Goal: Task Accomplishment & Management: Manage account settings

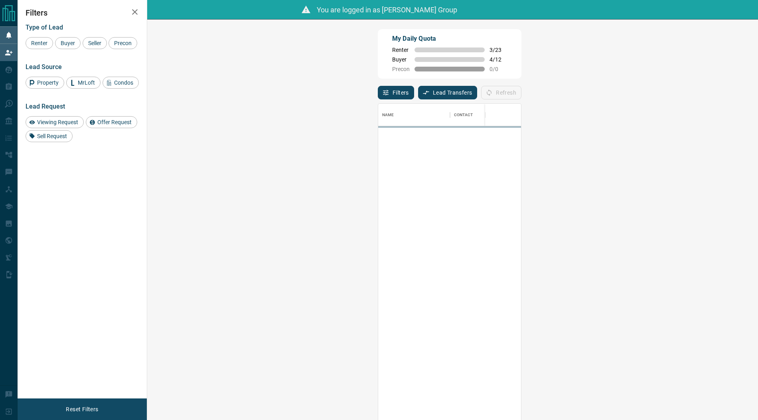
scroll to position [323, 593]
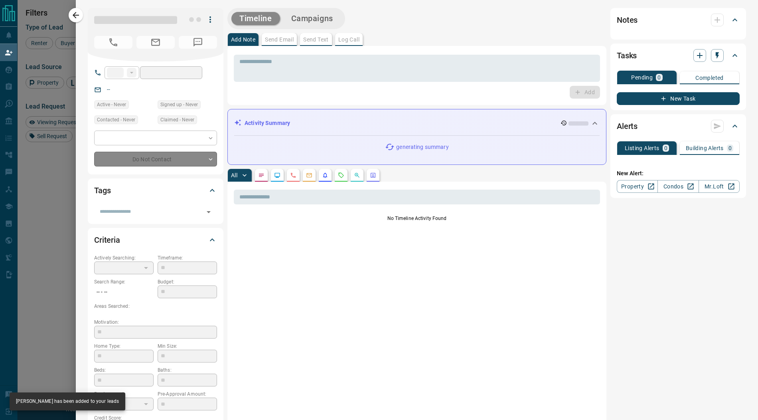
type input "**"
type input "**********"
type input "**"
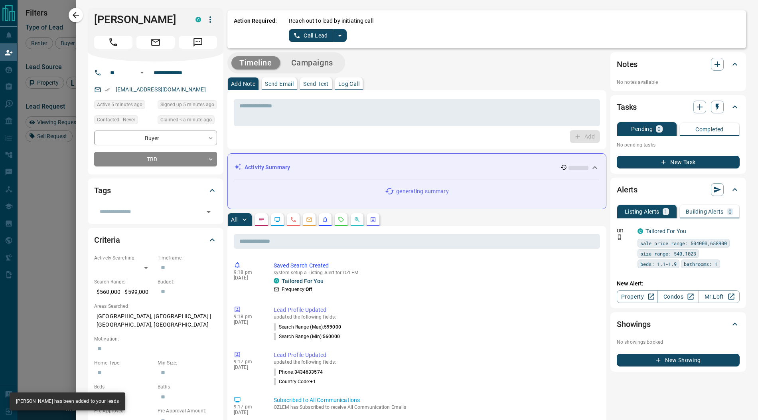
click at [340, 36] on icon "split button" at bounding box center [340, 36] width 10 height 10
click at [325, 62] on li "Log Manual Call" at bounding box center [317, 63] width 49 height 12
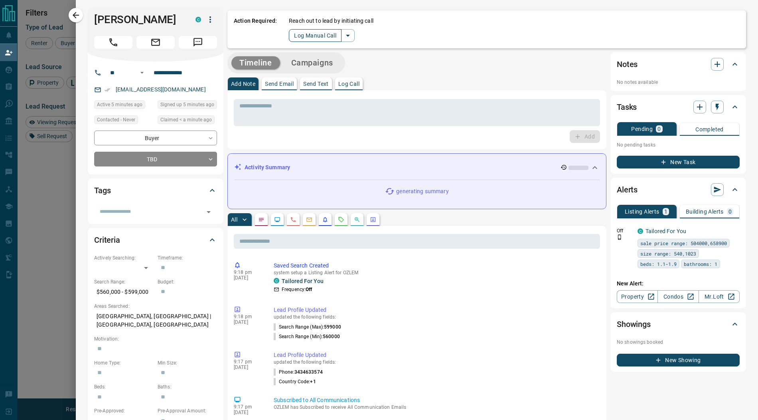
click at [306, 36] on button "Log Manual Call" at bounding box center [315, 35] width 53 height 13
click at [294, 37] on button "Yes" at bounding box center [297, 35] width 16 height 12
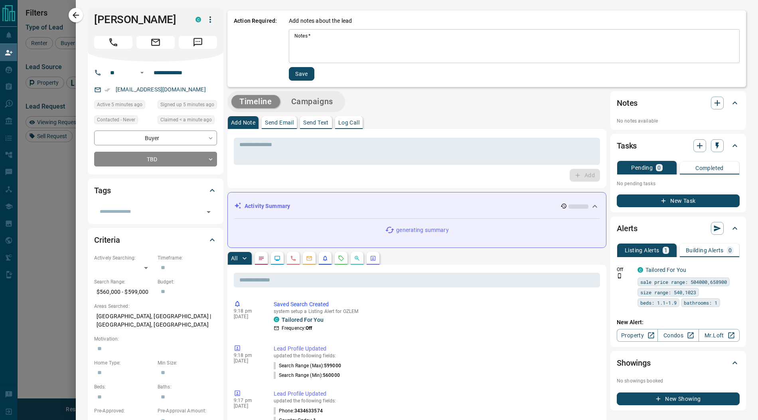
click at [303, 45] on textarea "Notes   *" at bounding box center [514, 46] width 440 height 27
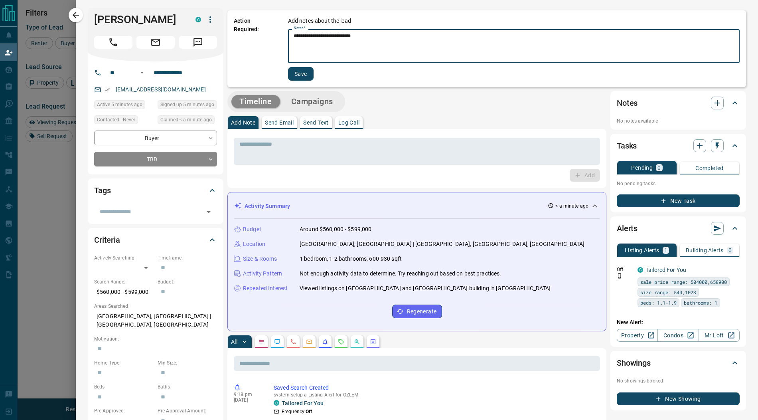
type textarea "**********"
click at [298, 69] on button "Save" at bounding box center [301, 74] width 26 height 14
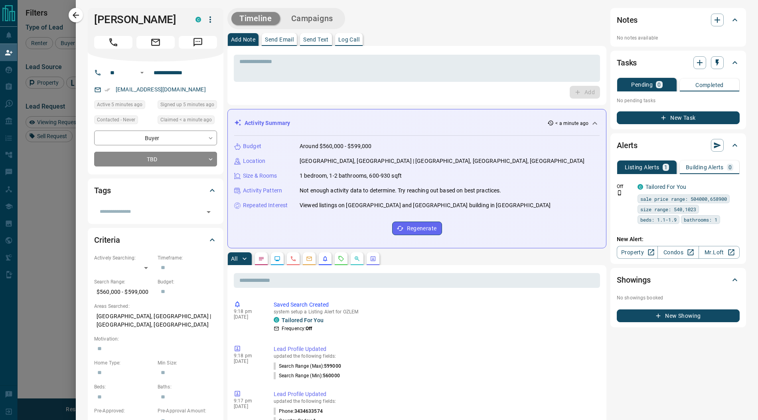
click at [323, 15] on button "Campaigns" at bounding box center [312, 18] width 58 height 13
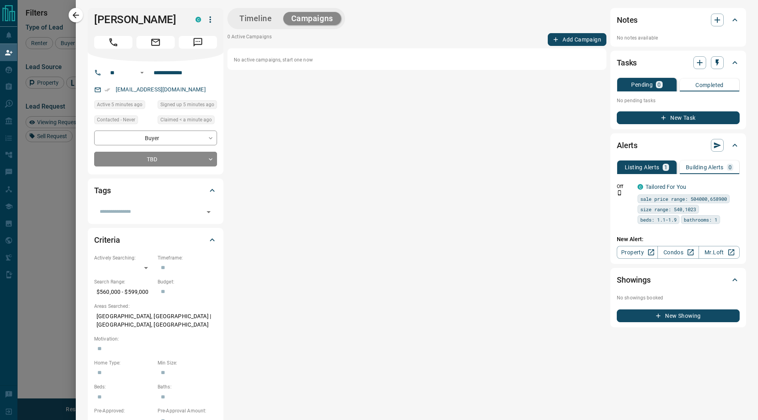
click at [567, 45] on button "Add Campaign" at bounding box center [577, 39] width 59 height 13
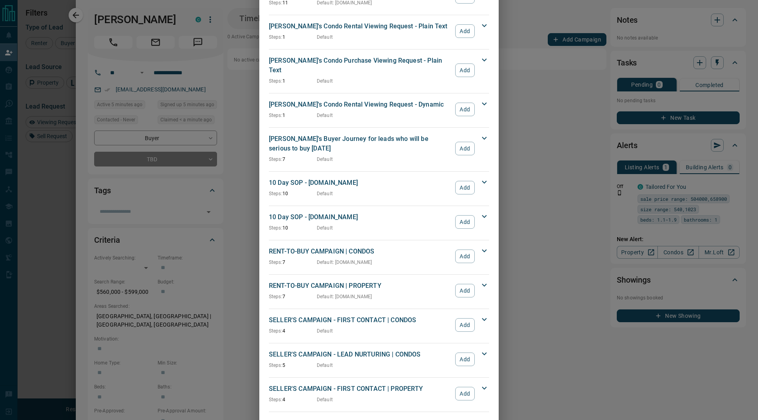
scroll to position [533, 0]
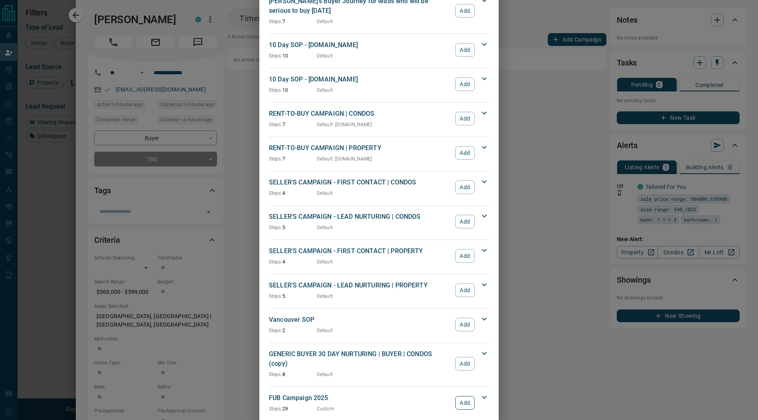
click at [462, 396] on button "Add" at bounding box center [465, 403] width 20 height 14
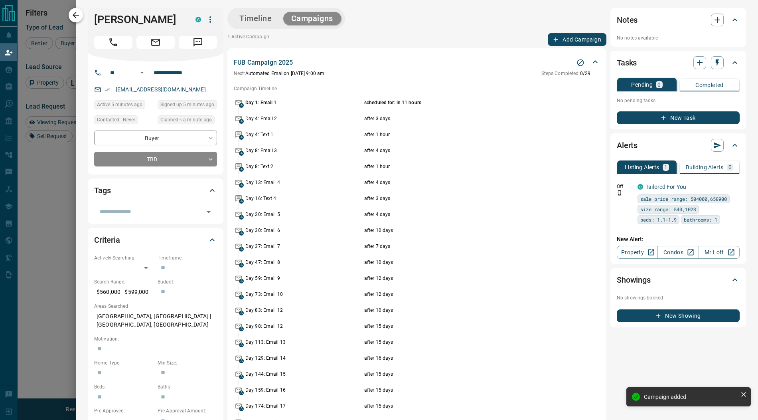
click at [75, 19] on icon "button" at bounding box center [76, 15] width 10 height 10
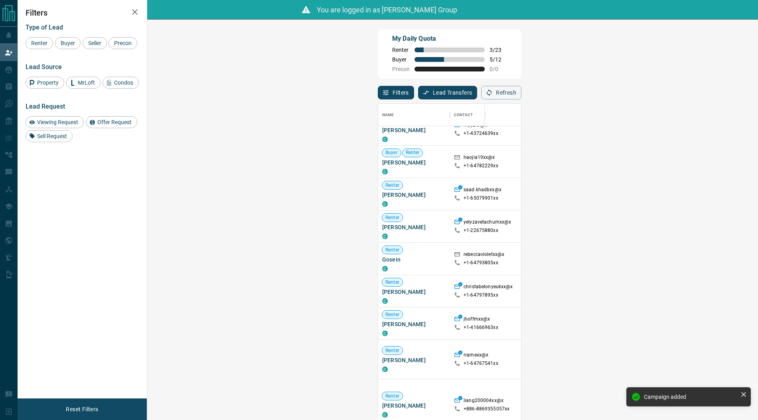
scroll to position [110, 0]
click at [686, 355] on span "Viewing Request ( 4 )" at bounding box center [708, 358] width 44 height 6
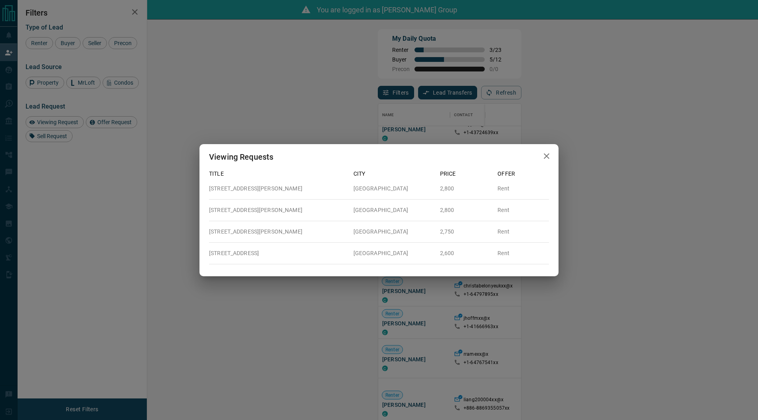
click at [549, 158] on icon "button" at bounding box center [547, 156] width 10 height 10
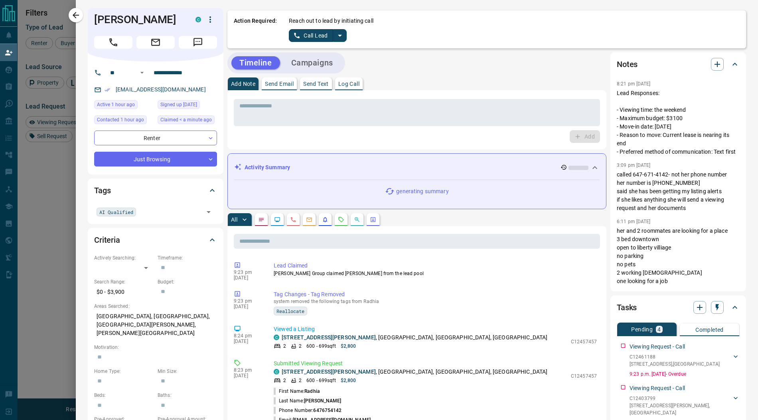
click at [340, 39] on icon "split button" at bounding box center [340, 36] width 10 height 10
click at [321, 62] on li "Log Manual Call" at bounding box center [317, 63] width 49 height 12
click at [311, 35] on button "Log Manual Call" at bounding box center [315, 35] width 53 height 13
click at [292, 34] on button "Yes" at bounding box center [297, 35] width 16 height 12
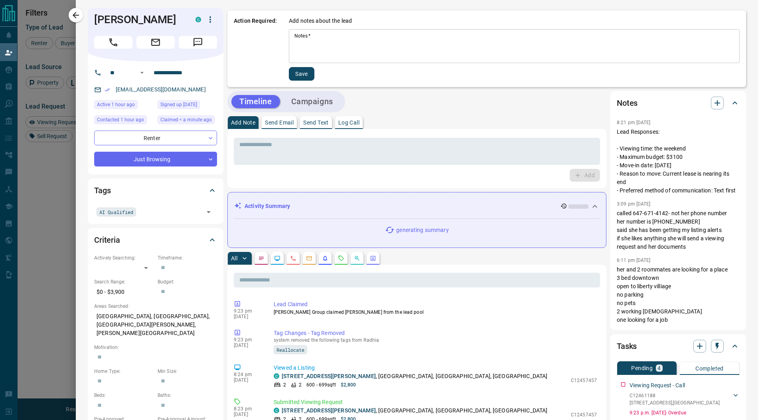
click at [306, 43] on textarea "Notes   *" at bounding box center [514, 46] width 440 height 27
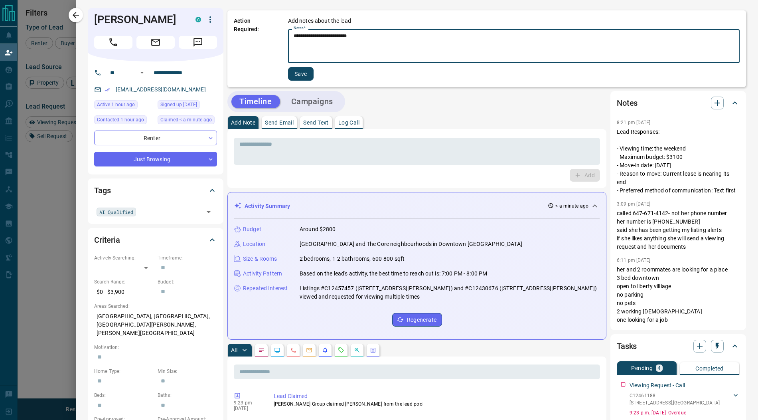
type textarea "**********"
click at [304, 69] on button "Save" at bounding box center [301, 74] width 26 height 14
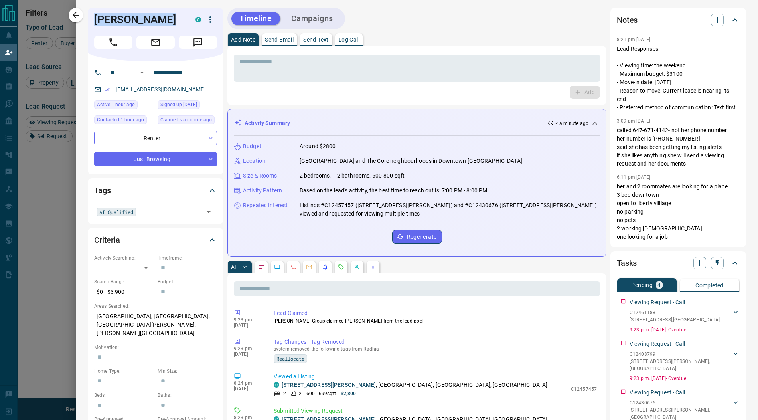
drag, startPoint x: 169, startPoint y: 24, endPoint x: 92, endPoint y: 24, distance: 77.0
click at [92, 24] on div "[PERSON_NAME]" at bounding box center [156, 34] width 136 height 53
copy h1 "[PERSON_NAME]"
click at [212, 21] on icon "button" at bounding box center [210, 20] width 10 height 10
click at [203, 34] on li "Reassign Lead" at bounding box center [193, 36] width 47 height 12
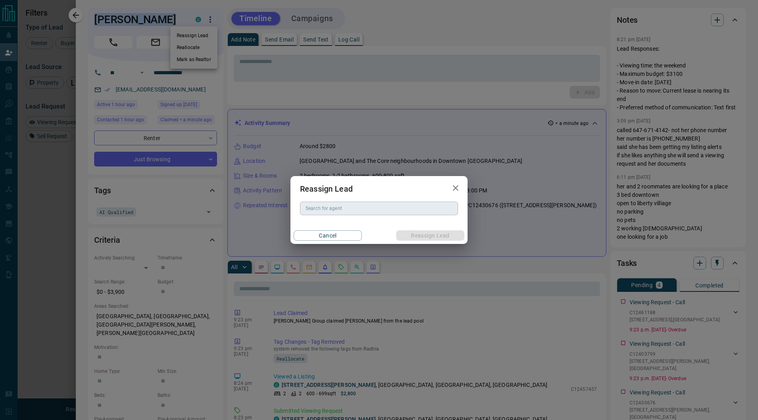
click at [345, 207] on input "Search for agent" at bounding box center [378, 208] width 152 height 9
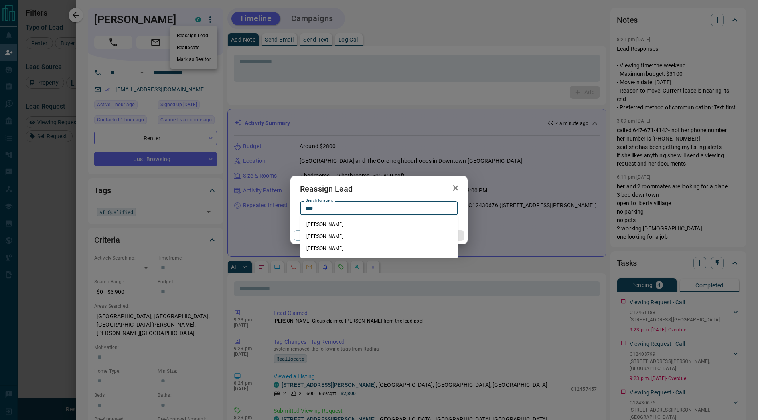
click at [351, 225] on li "[PERSON_NAME]" at bounding box center [379, 224] width 158 height 12
type input "**********"
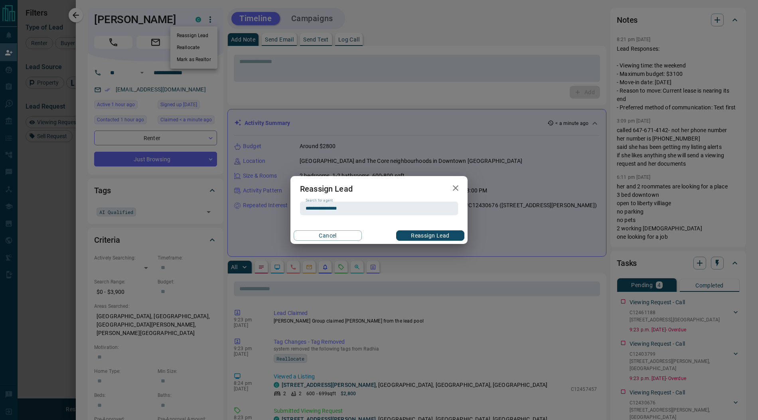
click at [418, 237] on button "Reassign Lead" at bounding box center [430, 235] width 68 height 10
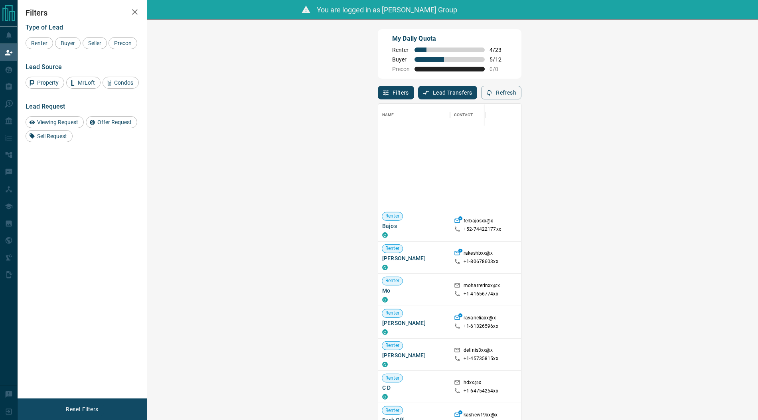
scroll to position [0, 0]
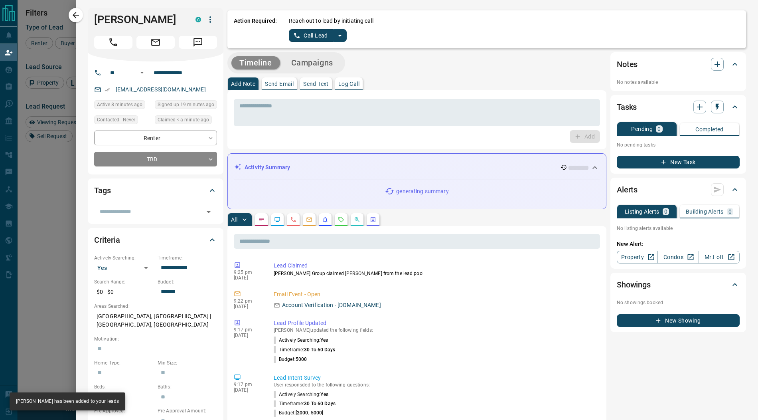
click at [339, 34] on icon "split button" at bounding box center [340, 36] width 10 height 10
click at [317, 62] on li "Log Manual Call" at bounding box center [317, 63] width 49 height 12
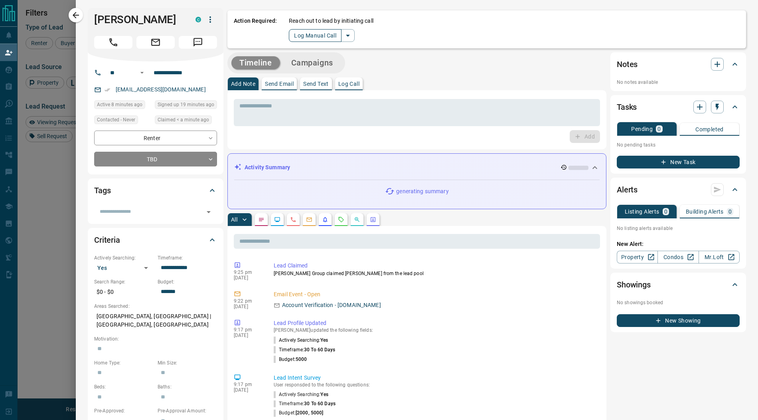
click at [310, 37] on button "Log Manual Call" at bounding box center [315, 35] width 53 height 13
click at [291, 36] on button "Yes" at bounding box center [297, 35] width 16 height 12
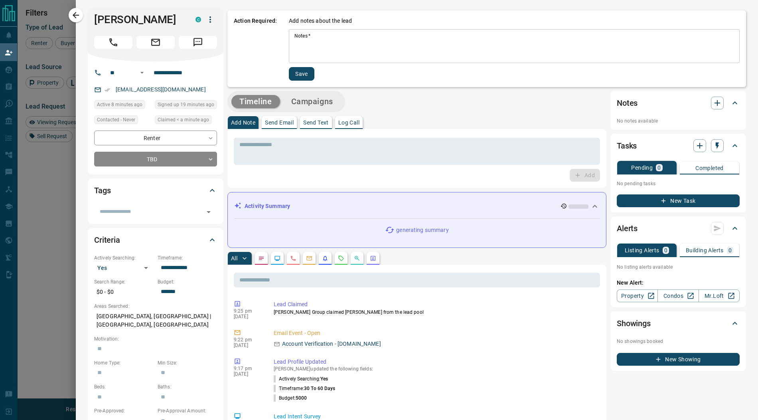
click at [300, 43] on textarea "Notes   *" at bounding box center [514, 46] width 440 height 27
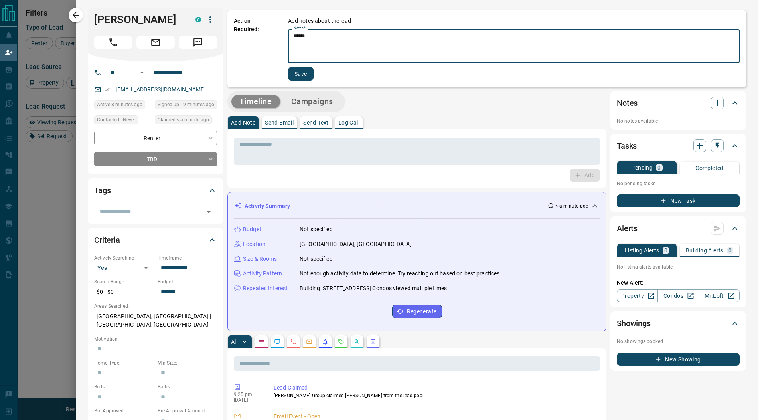
type textarea "******"
click at [303, 70] on button "Save" at bounding box center [301, 74] width 26 height 14
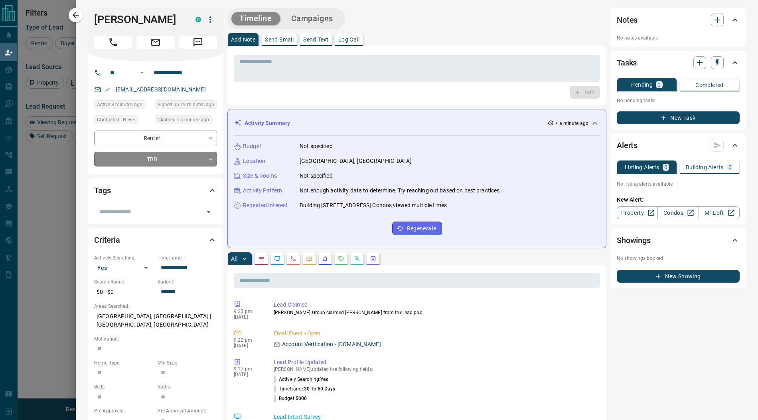
click at [164, 167] on body "Lead Transfers Claim Leads My Leads Tasks Opportunities Deals Campaigns Automat…" at bounding box center [379, 185] width 758 height 371
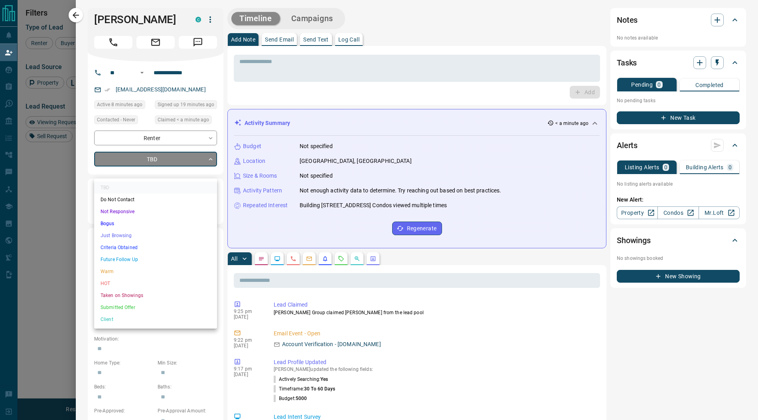
click at [153, 226] on li "Bogus" at bounding box center [155, 223] width 123 height 12
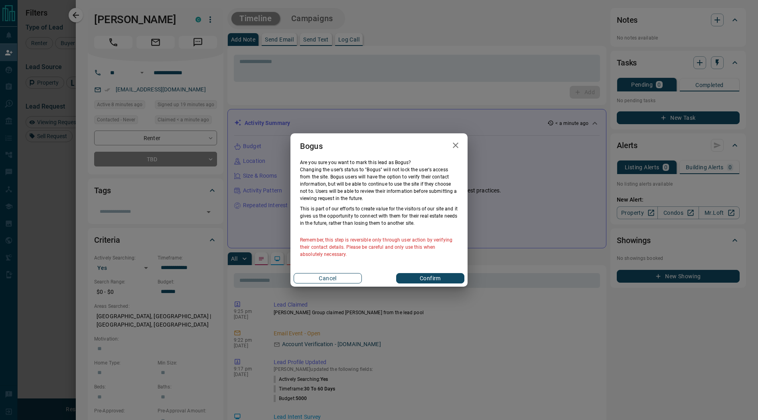
click at [321, 278] on button "Cancel" at bounding box center [328, 278] width 68 height 10
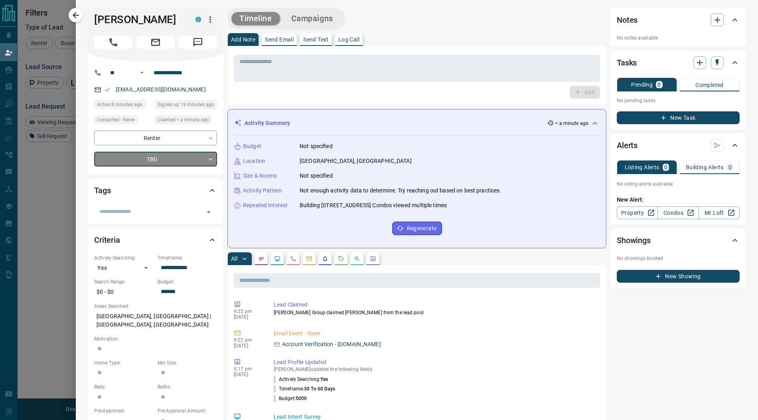
click at [150, 174] on body "Lead Transfers Claim Leads My Leads Tasks Opportunities Deals Campaigns Automat…" at bounding box center [379, 185] width 758 height 371
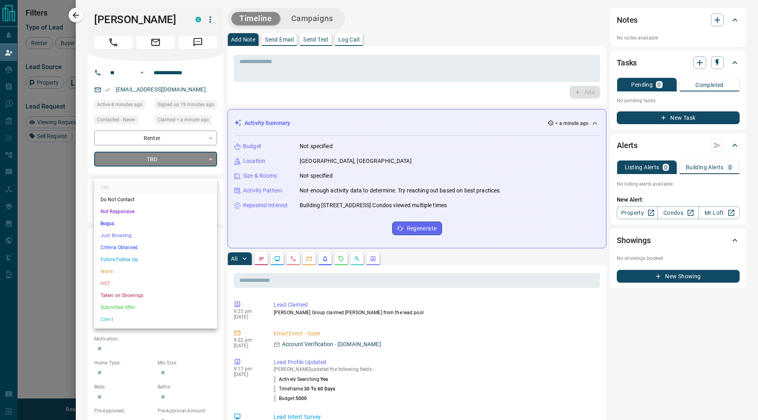
click at [142, 238] on li "Just Browsing" at bounding box center [155, 235] width 123 height 12
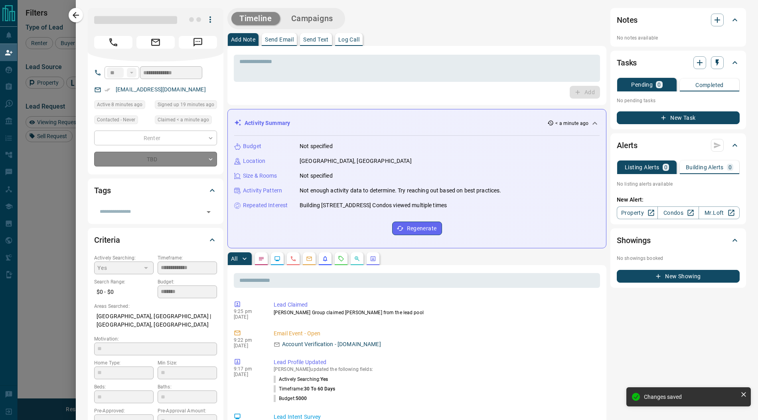
type input "*"
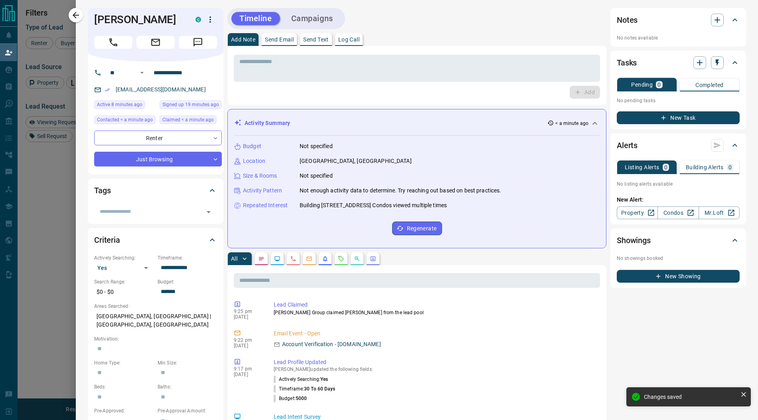
click at [322, 22] on button "Campaigns" at bounding box center [312, 18] width 58 height 13
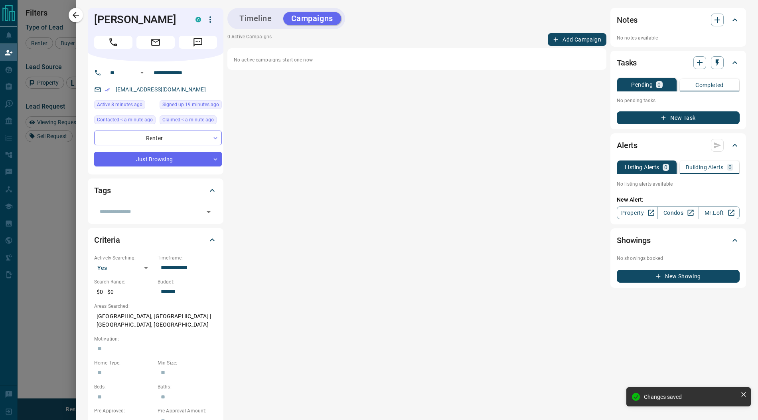
click at [571, 40] on button "Add Campaign" at bounding box center [577, 39] width 59 height 13
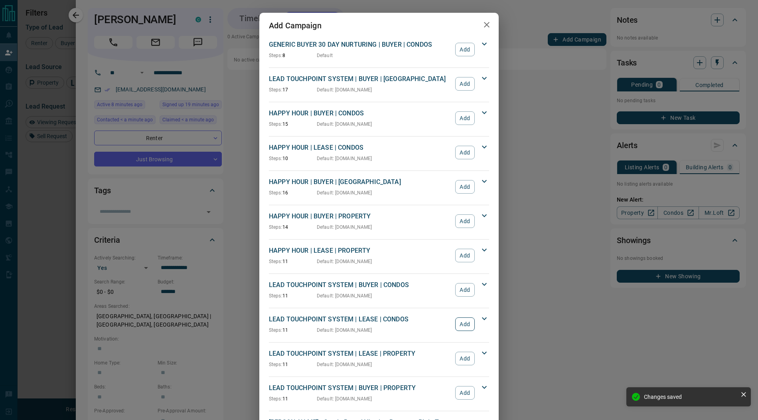
click at [461, 323] on button "Add" at bounding box center [465, 324] width 20 height 14
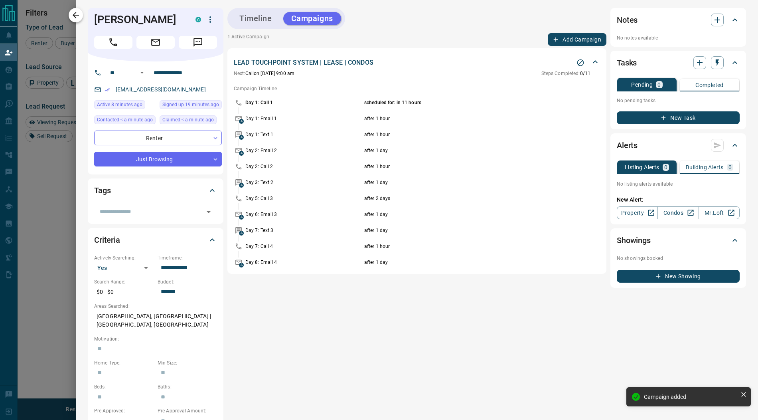
click at [71, 16] on icon "button" at bounding box center [76, 15] width 10 height 10
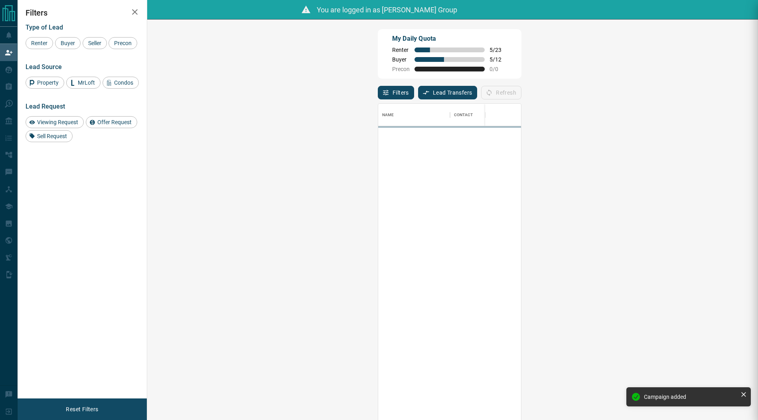
scroll to position [323, 593]
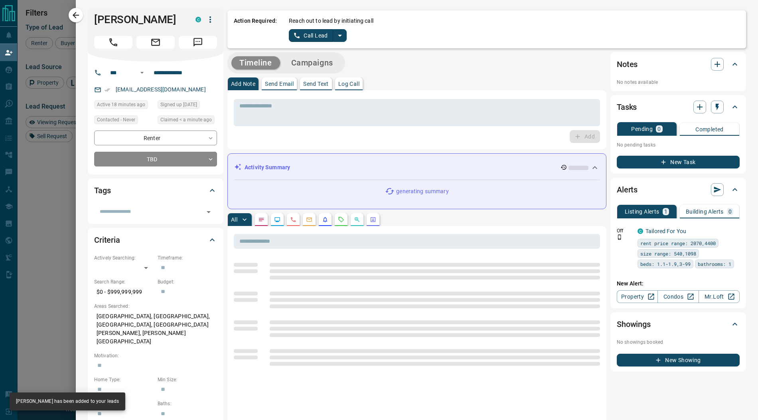
click at [341, 35] on icon "split button" at bounding box center [340, 36] width 10 height 10
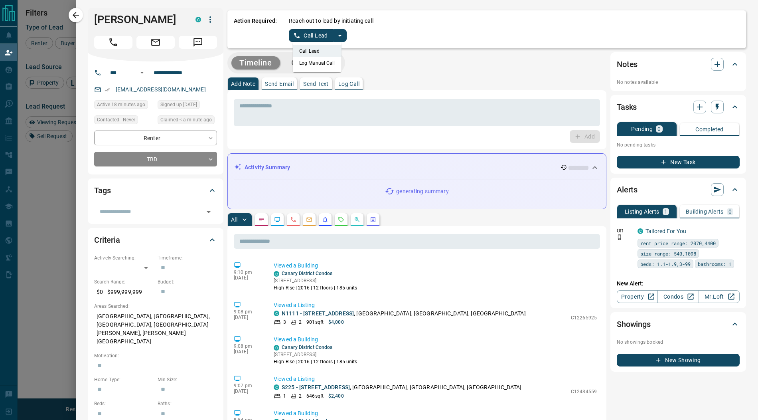
click at [323, 63] on li "Log Manual Call" at bounding box center [317, 63] width 49 height 12
click at [306, 35] on button "Log Manual Call" at bounding box center [315, 35] width 53 height 13
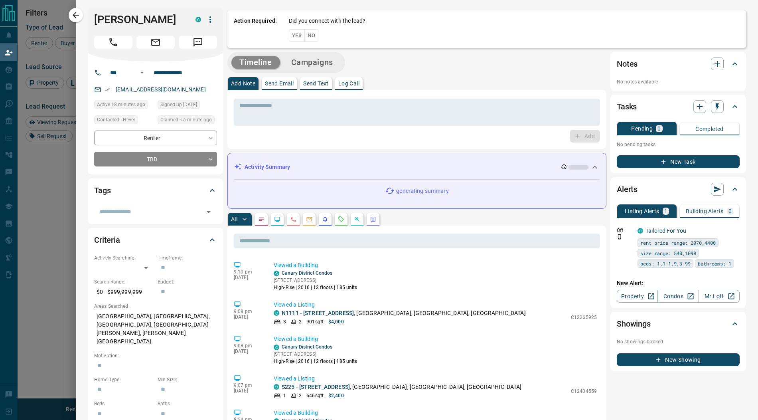
click at [292, 35] on button "Yes" at bounding box center [297, 35] width 16 height 12
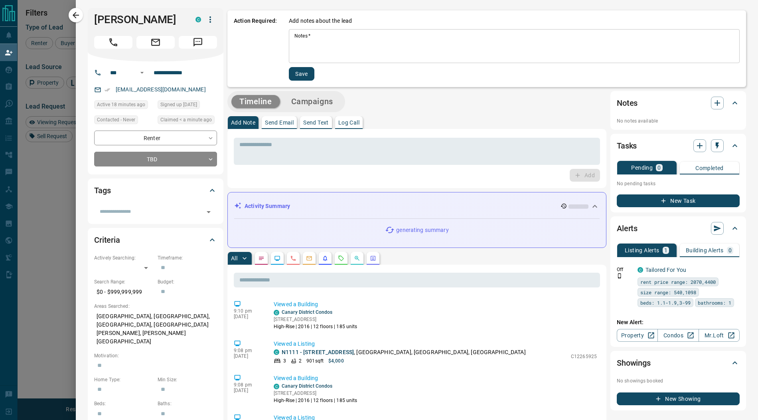
click at [303, 39] on div "Notes   * * Notes   *" at bounding box center [514, 46] width 451 height 34
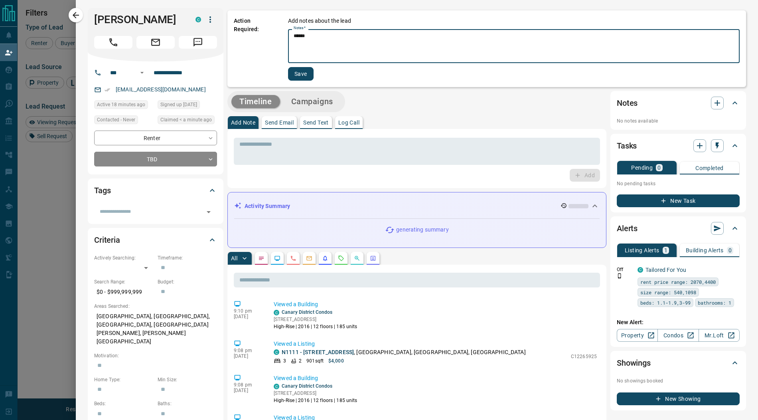
type textarea "******"
click at [303, 73] on button "Save" at bounding box center [301, 74] width 26 height 14
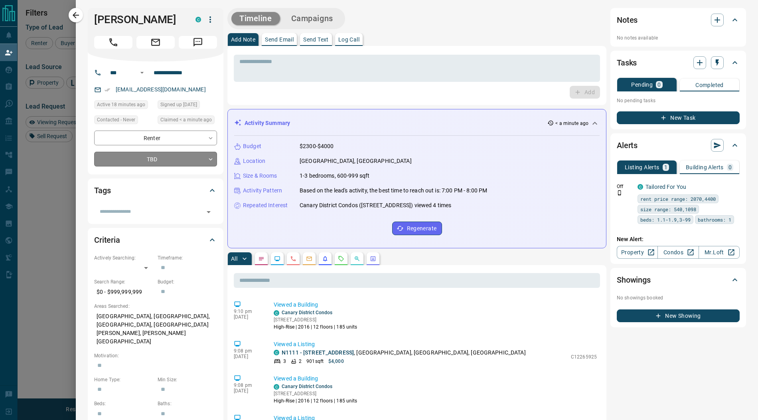
click at [162, 155] on body "Lead Transfers Claim Leads My Leads Tasks Opportunities Deals Campaigns Automat…" at bounding box center [379, 185] width 758 height 371
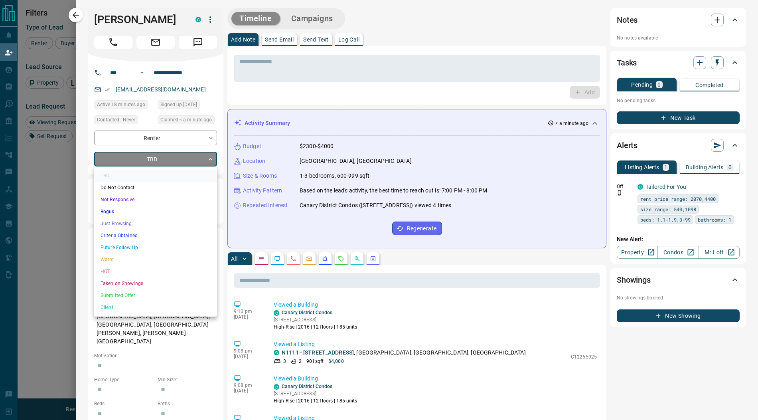
click at [143, 212] on li "Bogus" at bounding box center [155, 211] width 123 height 12
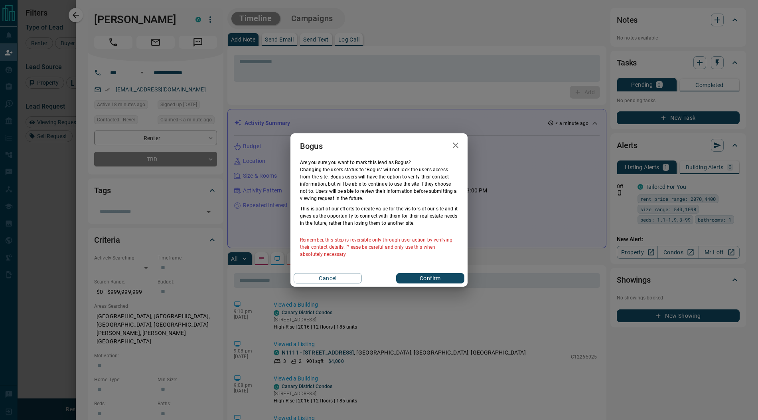
click at [445, 279] on button "Confirm" at bounding box center [430, 278] width 68 height 10
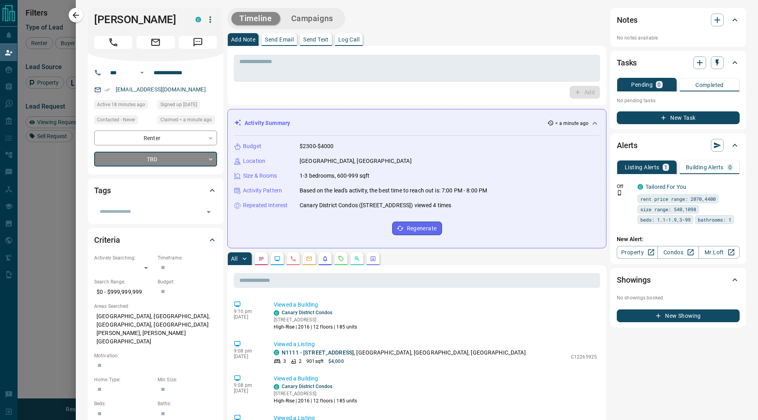
type input "**********"
type input "*"
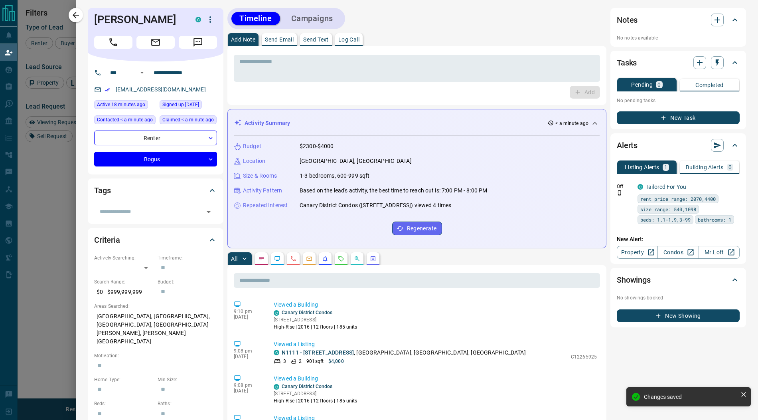
click at [318, 18] on button "Campaigns" at bounding box center [312, 18] width 58 height 13
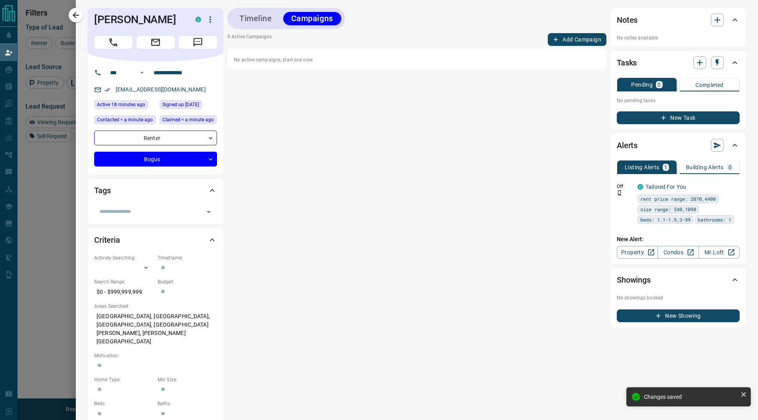
click at [570, 40] on button "Add Campaign" at bounding box center [577, 39] width 59 height 13
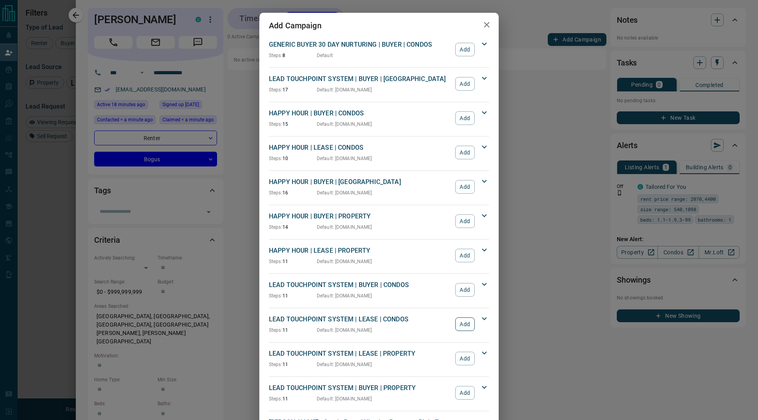
click at [465, 320] on button "Add" at bounding box center [465, 324] width 20 height 14
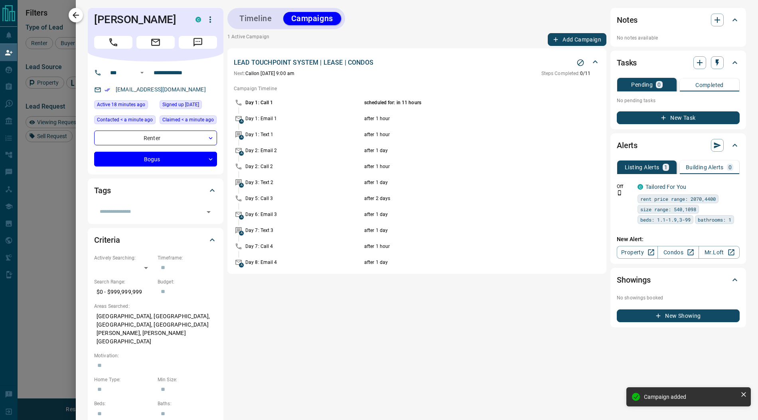
click at [79, 14] on icon "button" at bounding box center [76, 15] width 10 height 10
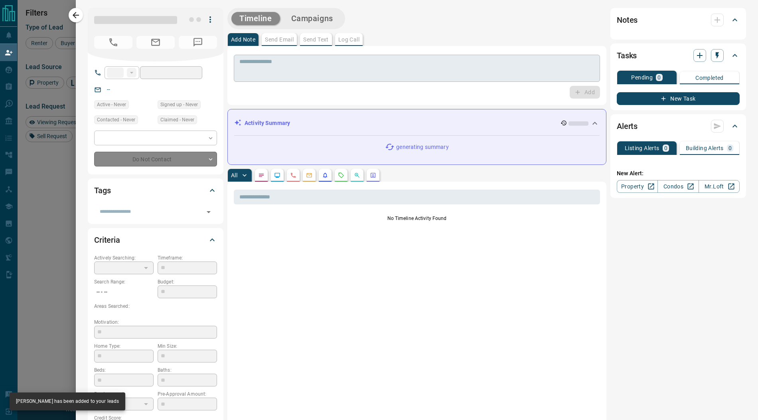
type input "**"
type input "**********"
type input "**"
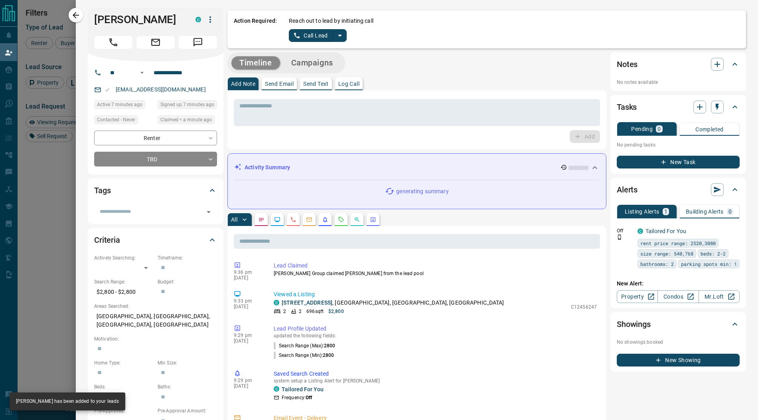
click at [341, 34] on icon "split button" at bounding box center [340, 36] width 10 height 10
click at [312, 65] on li "Log Manual Call" at bounding box center [317, 63] width 49 height 12
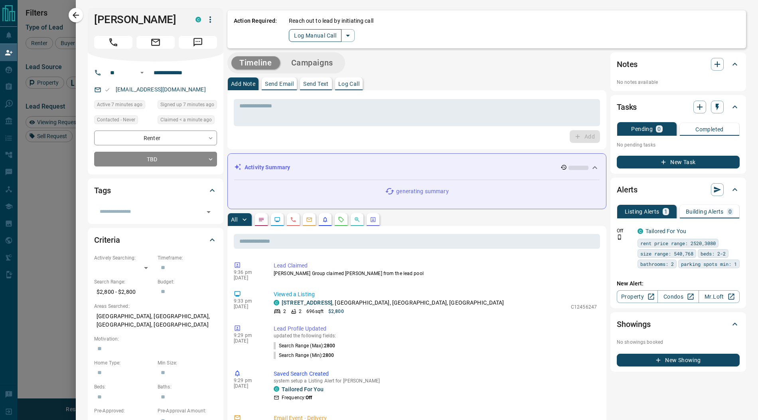
click at [305, 36] on button "Log Manual Call" at bounding box center [315, 35] width 53 height 13
click at [294, 35] on button "Yes" at bounding box center [297, 35] width 16 height 12
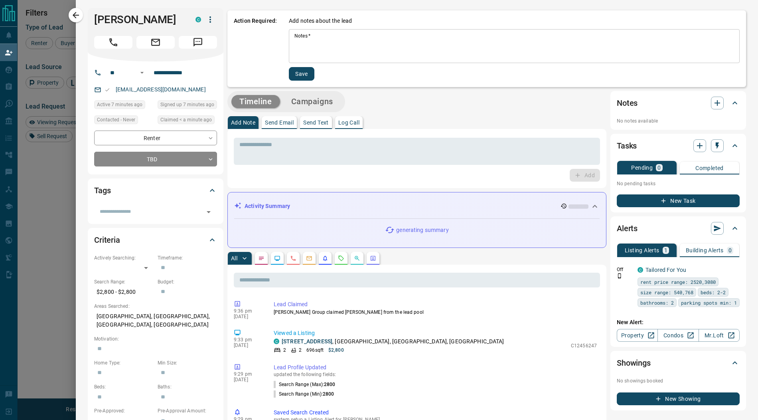
click at [298, 37] on div "Notes   * * Notes   *" at bounding box center [514, 46] width 451 height 34
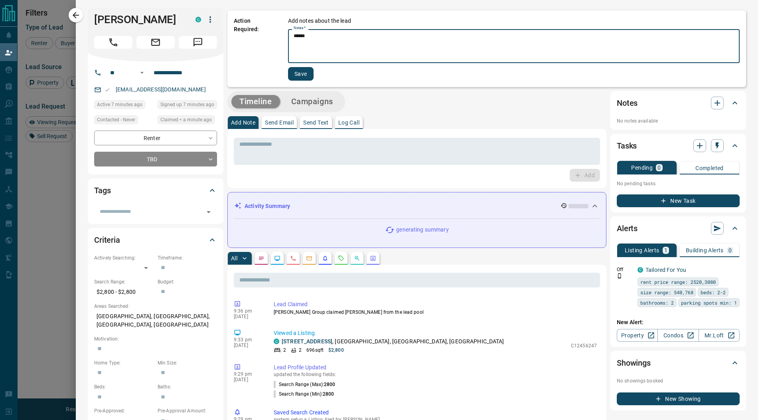
type textarea "******"
click at [300, 74] on button "Save" at bounding box center [301, 74] width 26 height 14
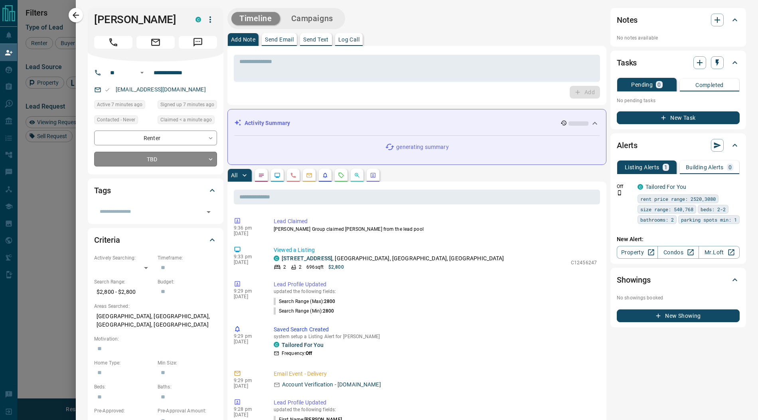
click at [156, 158] on body "Lead Transfers Claim Leads My Leads Tasks Opportunities Deals Campaigns Automat…" at bounding box center [379, 185] width 758 height 371
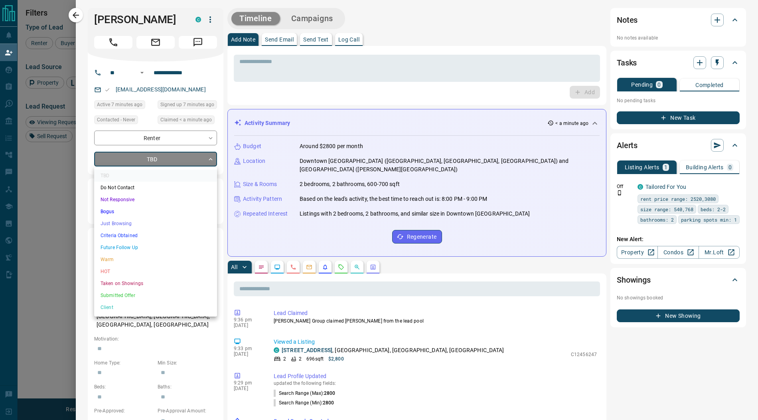
click at [138, 219] on li "Just Browsing" at bounding box center [155, 223] width 123 height 12
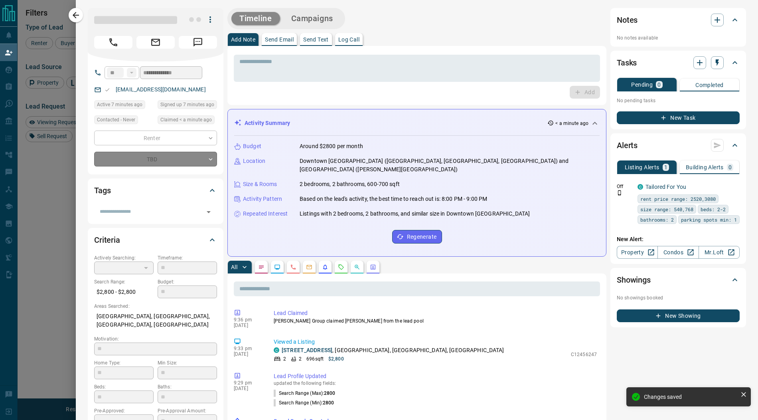
type input "*"
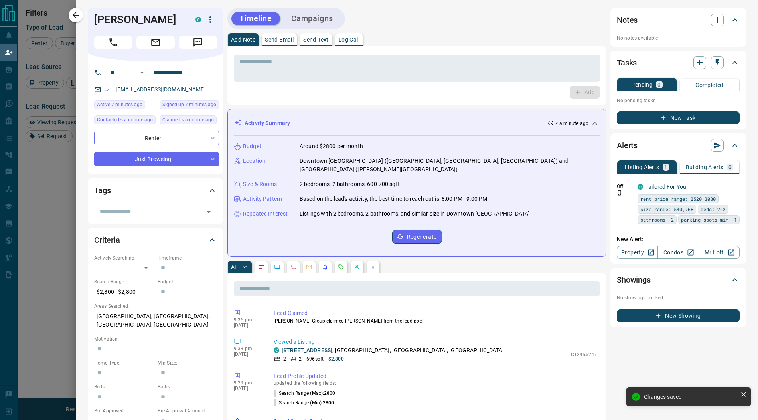
click at [298, 23] on button "Campaigns" at bounding box center [312, 18] width 58 height 13
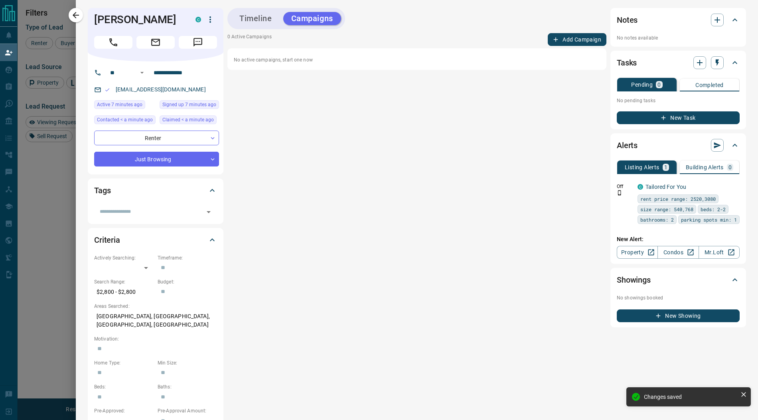
click at [572, 40] on button "Add Campaign" at bounding box center [577, 39] width 59 height 13
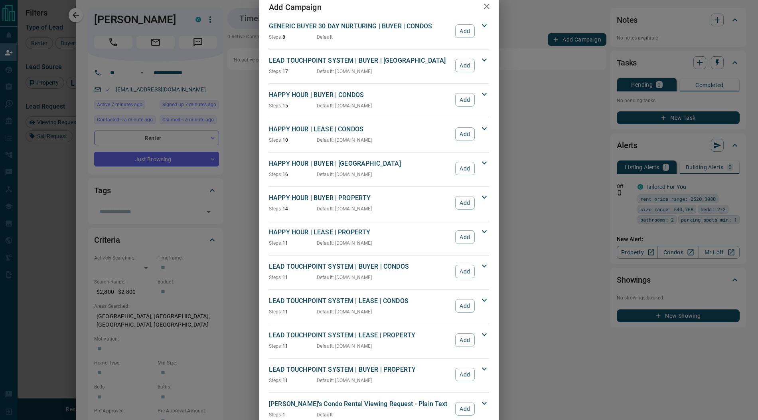
scroll to position [20, 0]
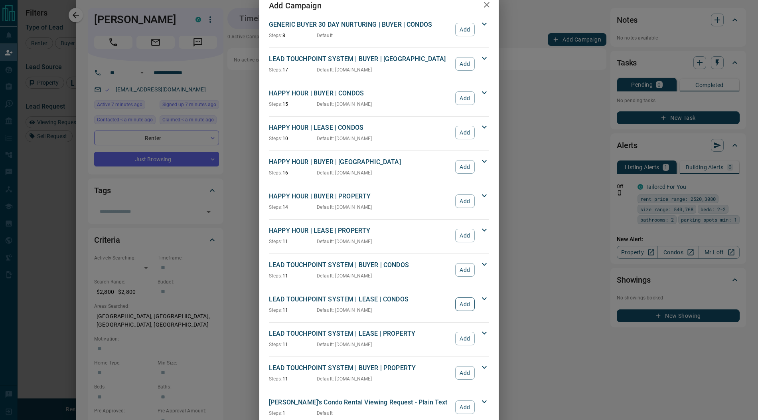
click at [461, 299] on button "Add" at bounding box center [465, 304] width 20 height 14
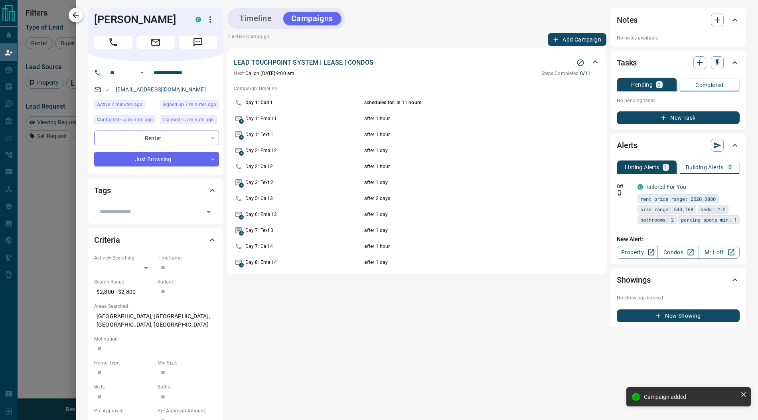
click at [80, 16] on icon "button" at bounding box center [76, 15] width 10 height 10
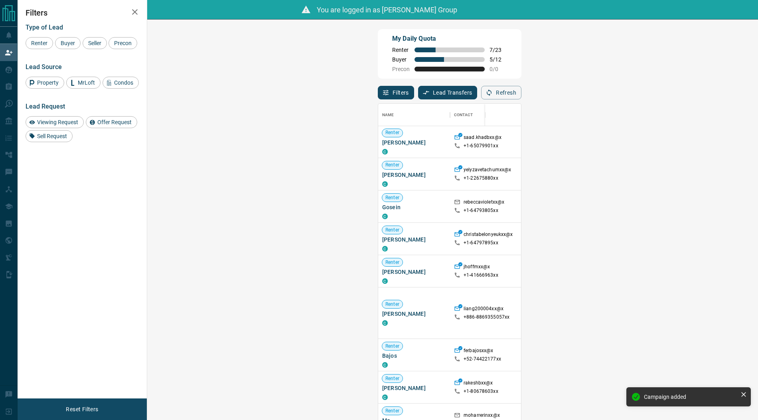
scroll to position [104, 0]
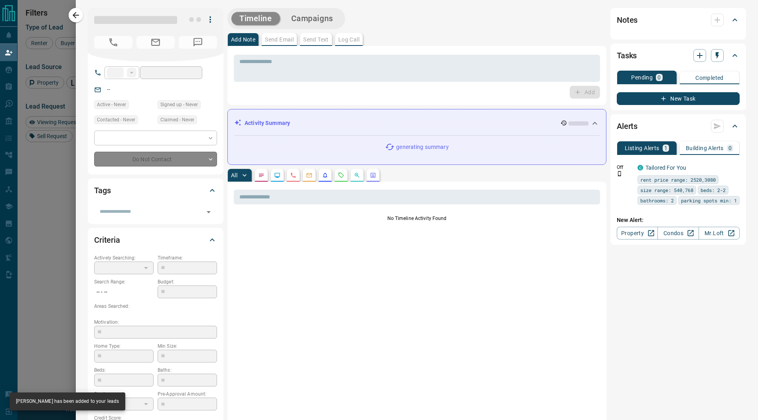
type input "**"
type input "**********"
type input "**"
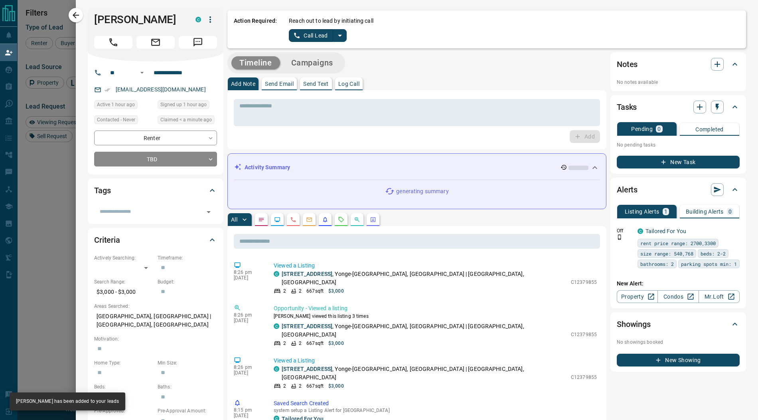
click at [344, 36] on button "split button" at bounding box center [340, 35] width 14 height 13
click at [315, 65] on li "Log Manual Call" at bounding box center [317, 63] width 49 height 12
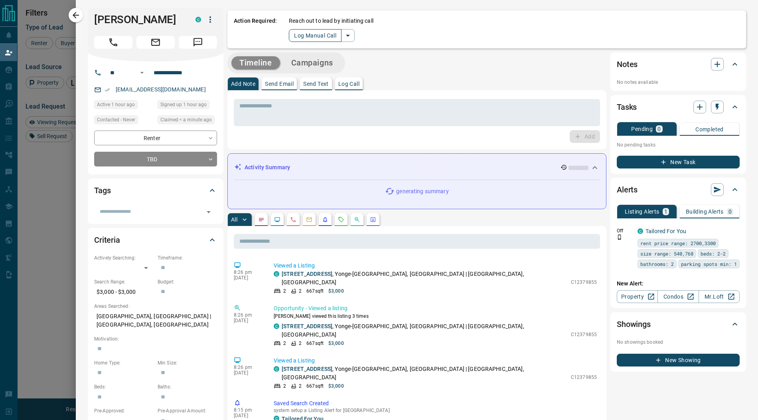
click at [303, 37] on button "Log Manual Call" at bounding box center [315, 35] width 53 height 13
click at [290, 34] on button "Yes" at bounding box center [297, 35] width 16 height 12
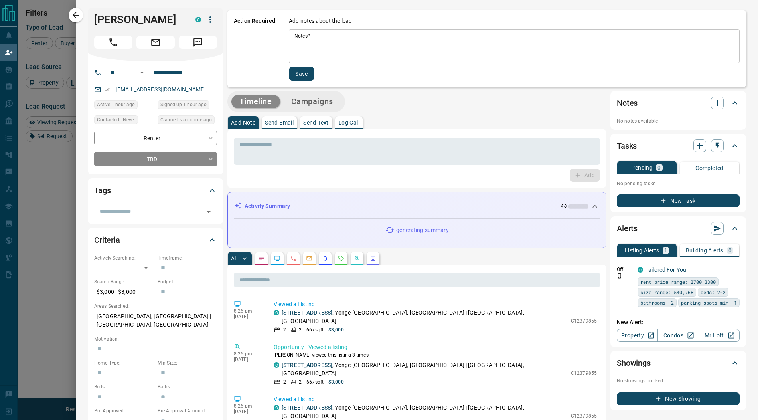
click at [302, 41] on textarea "Notes   *" at bounding box center [514, 46] width 440 height 27
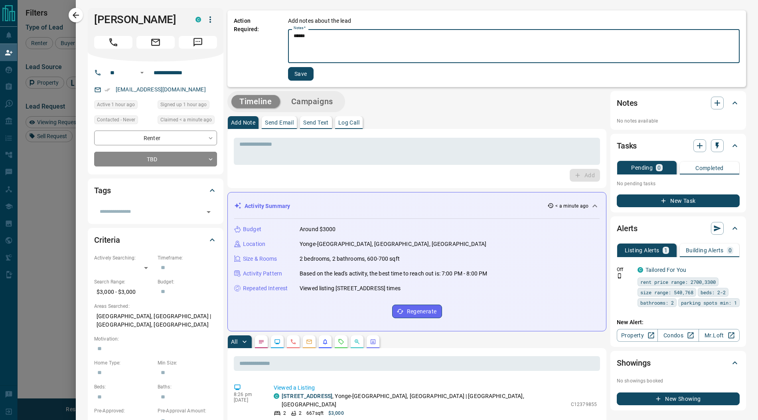
type textarea "******"
click at [303, 71] on button "Save" at bounding box center [301, 74] width 26 height 14
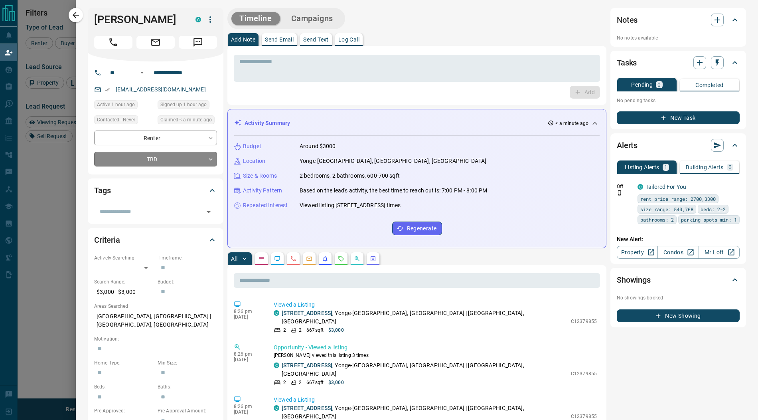
click at [155, 162] on body "Lead Transfers Claim Leads My Leads Tasks Opportunities Deals Campaigns Automat…" at bounding box center [379, 185] width 758 height 371
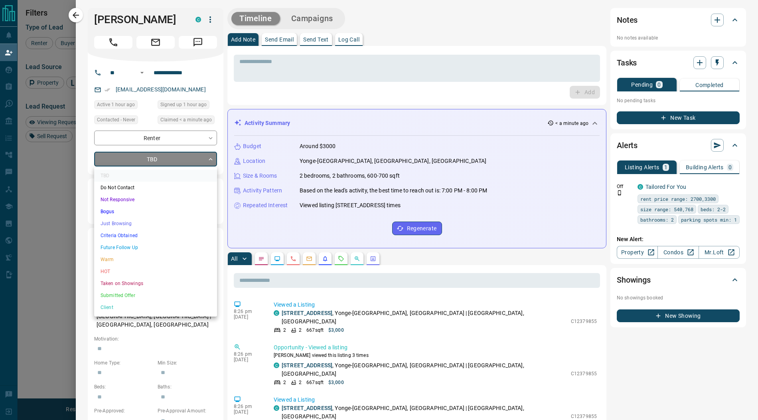
click at [140, 220] on li "Just Browsing" at bounding box center [155, 223] width 123 height 12
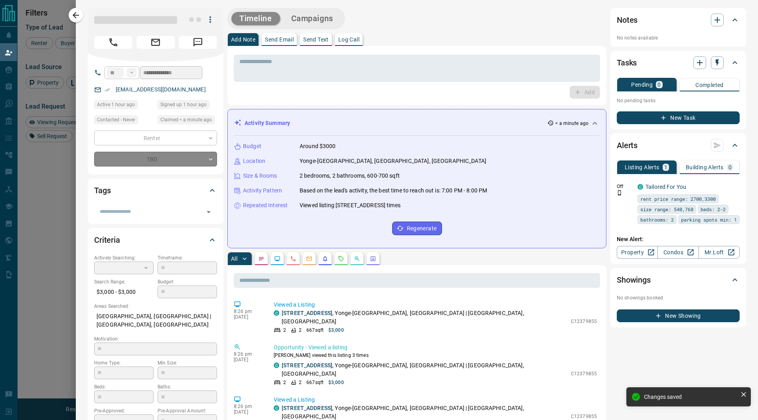
click at [313, 24] on button "Campaigns" at bounding box center [312, 18] width 58 height 13
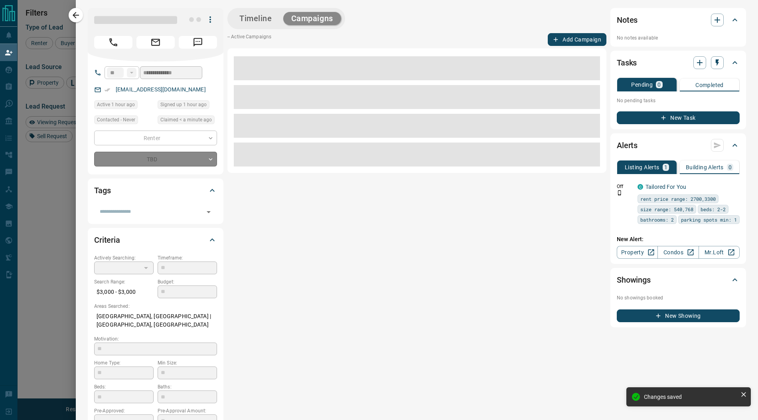
type input "*"
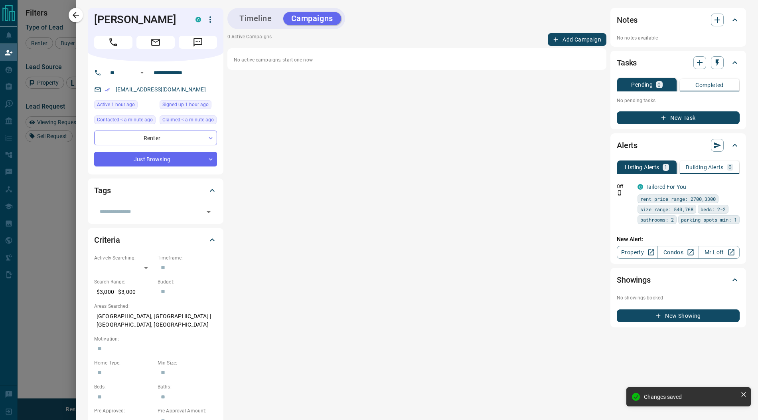
click at [573, 38] on button "Add Campaign" at bounding box center [577, 39] width 59 height 13
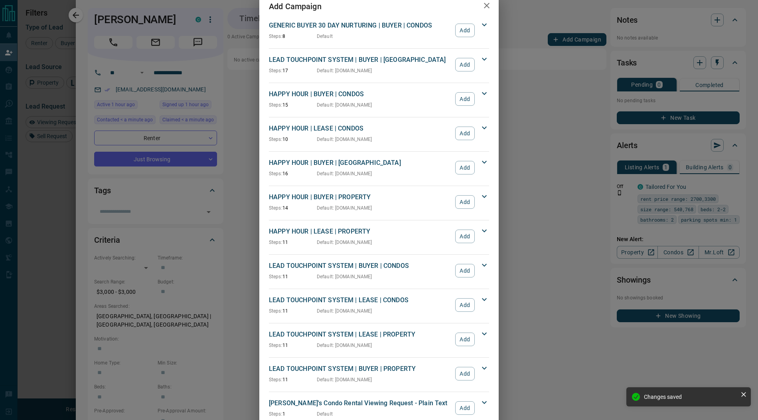
scroll to position [29, 0]
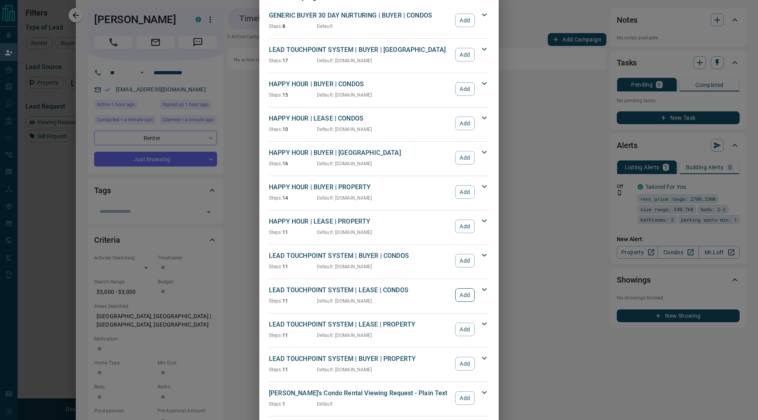
click at [466, 291] on button "Add" at bounding box center [465, 295] width 20 height 14
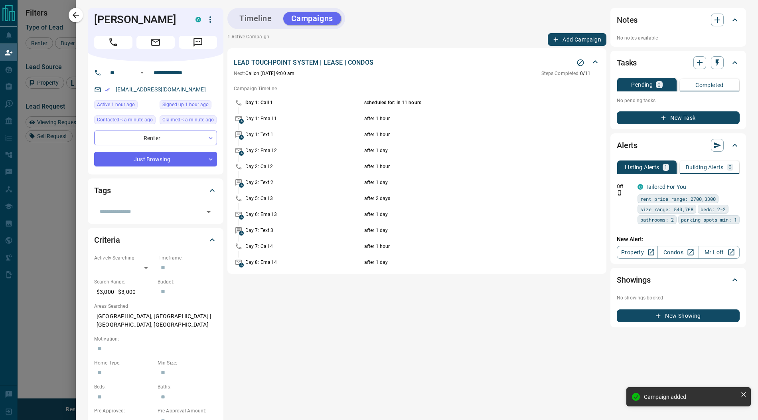
click at [76, 16] on icon "button" at bounding box center [76, 15] width 10 height 10
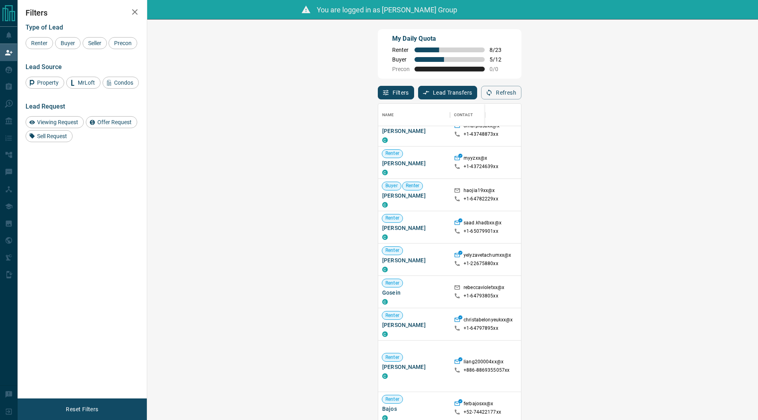
scroll to position [0, 0]
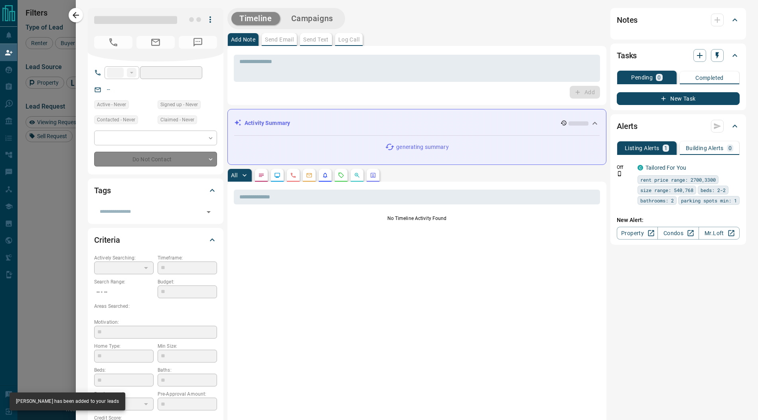
type input "****"
type input "**********"
type input "**"
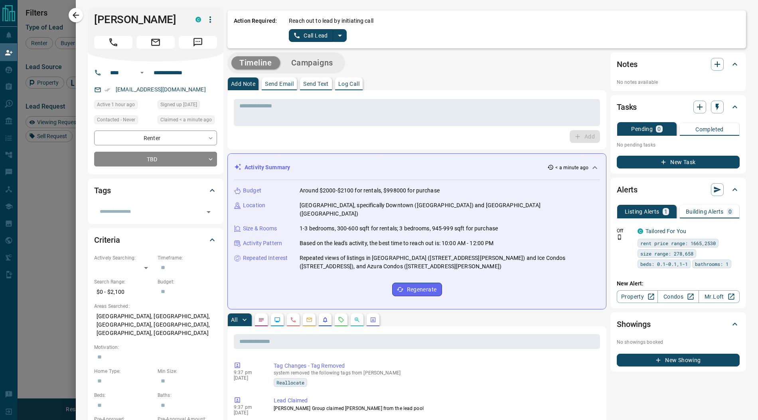
click at [339, 35] on icon "split button" at bounding box center [340, 36] width 4 height 2
click at [318, 64] on li "Log Manual Call" at bounding box center [317, 63] width 49 height 12
click at [310, 36] on button "Log Manual Call" at bounding box center [315, 35] width 53 height 13
click at [300, 35] on button "Yes" at bounding box center [297, 35] width 16 height 12
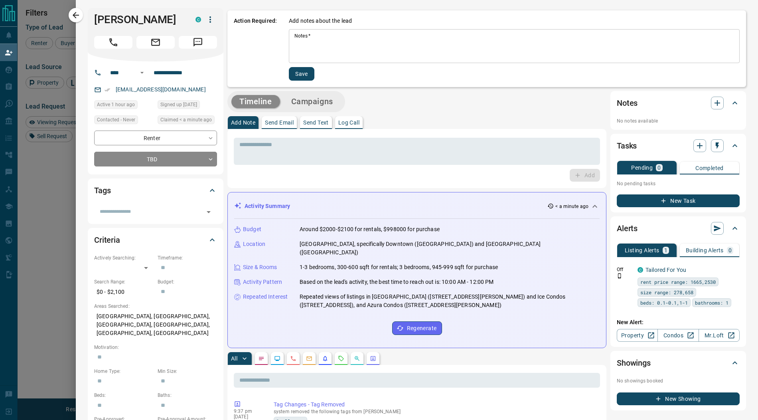
click at [317, 59] on textarea "Notes   *" at bounding box center [514, 46] width 440 height 27
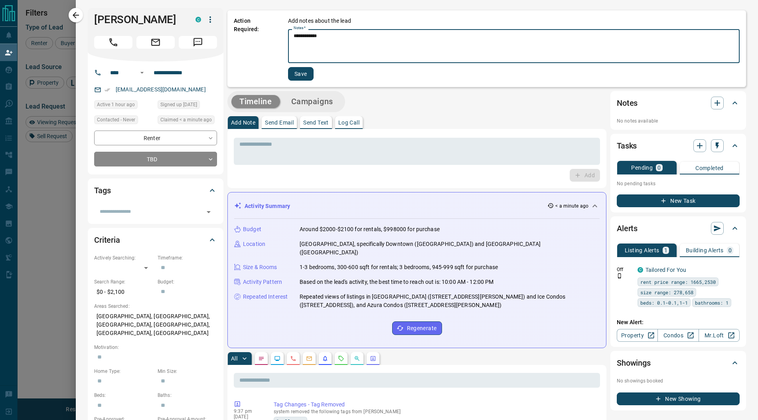
type textarea "**********"
click at [302, 74] on button "Save" at bounding box center [301, 74] width 26 height 14
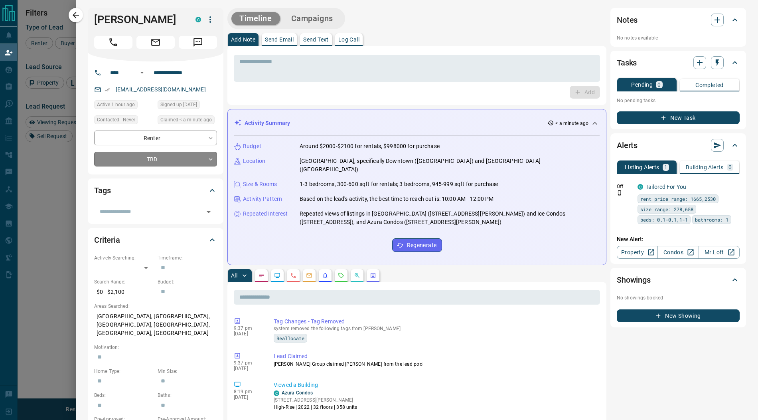
click at [177, 164] on body "Lead Transfers Claim Leads My Leads Tasks Opportunities Deals Campaigns Automat…" at bounding box center [379, 185] width 758 height 371
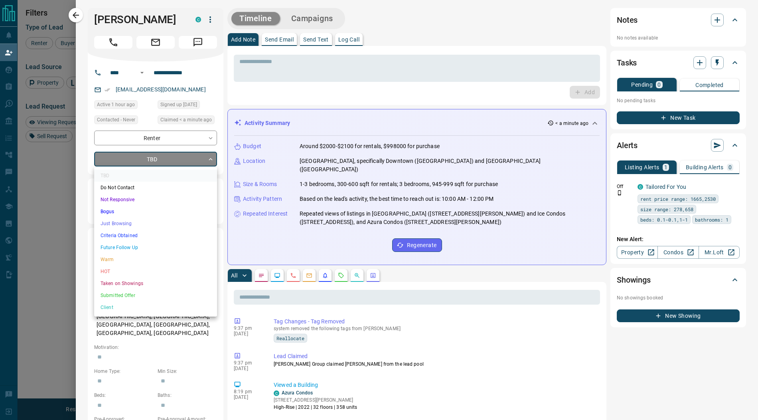
click at [155, 209] on li "Bogus" at bounding box center [155, 211] width 123 height 12
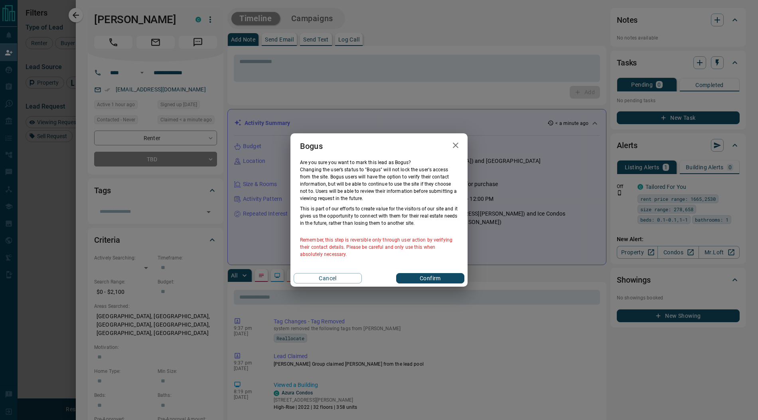
click at [414, 272] on div "Cancel Confirm" at bounding box center [378, 278] width 177 height 17
click at [416, 274] on button "Confirm" at bounding box center [430, 278] width 68 height 10
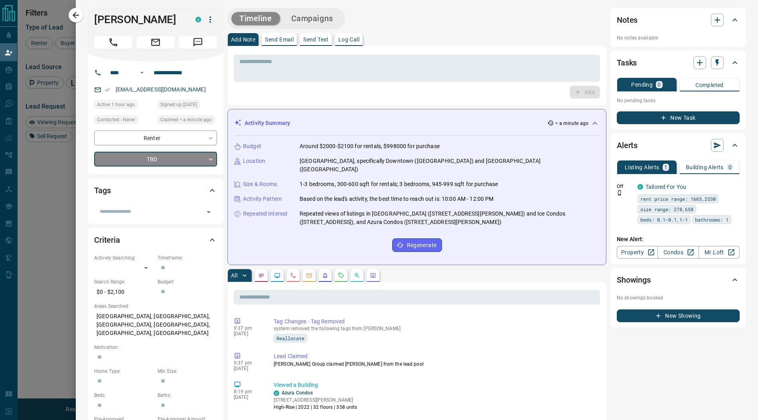
type input "**********"
type input "*"
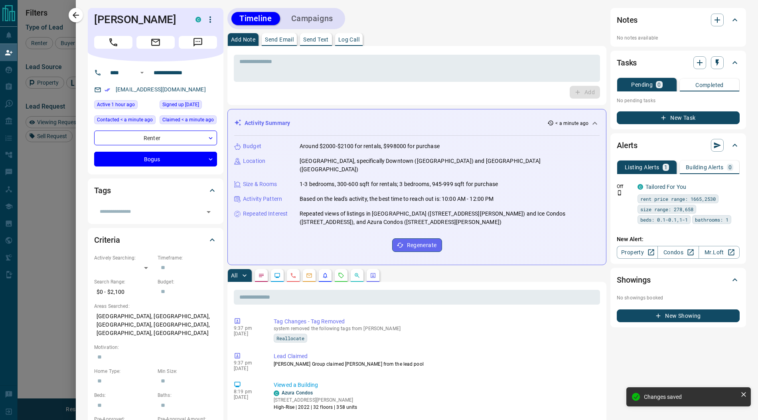
click at [315, 18] on button "Campaigns" at bounding box center [312, 18] width 58 height 13
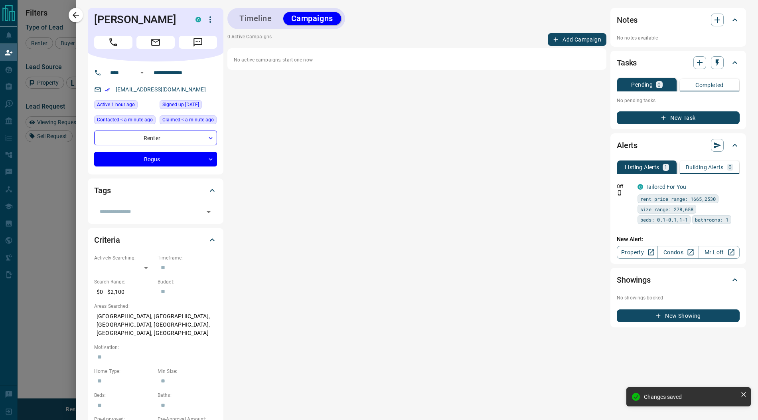
click at [588, 35] on button "Add Campaign" at bounding box center [577, 39] width 59 height 13
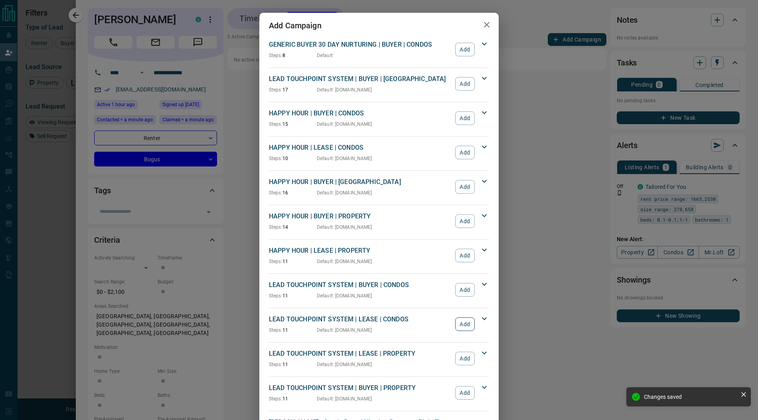
click at [468, 322] on button "Add" at bounding box center [465, 324] width 20 height 14
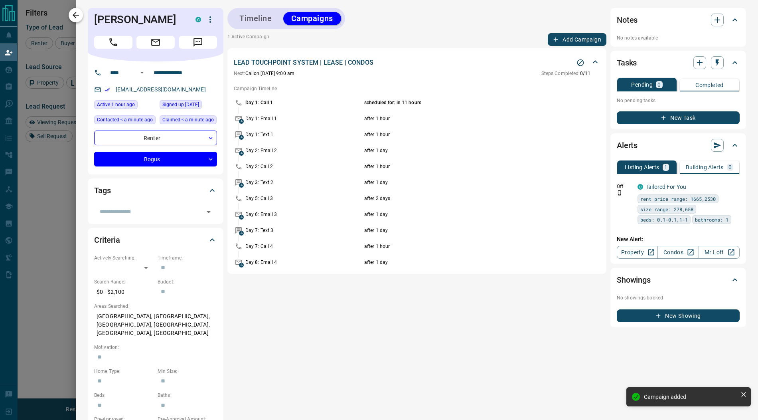
click at [80, 18] on icon "button" at bounding box center [76, 15] width 10 height 10
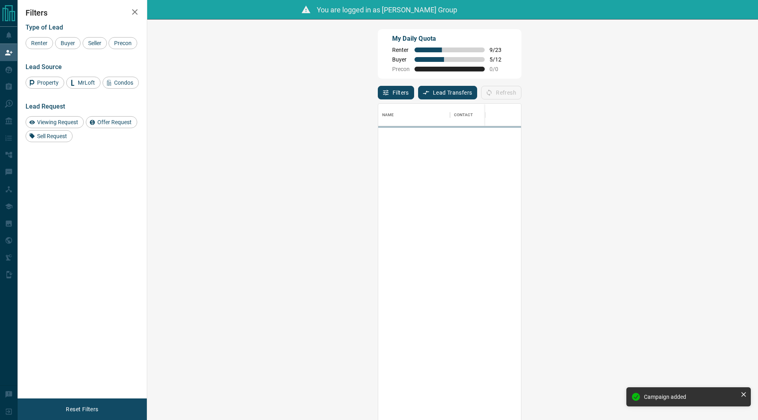
scroll to position [323, 593]
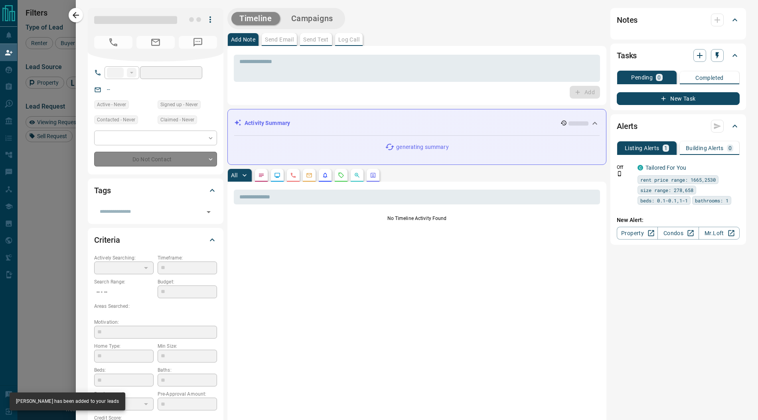
type input "**"
type input "**********"
type input "**"
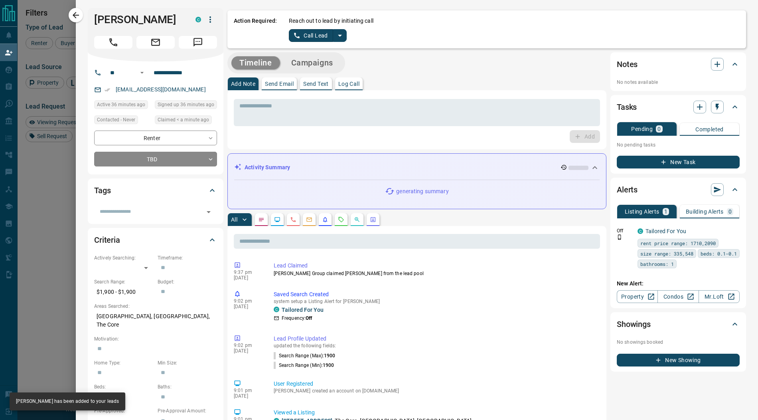
click at [339, 36] on icon "split button" at bounding box center [340, 36] width 10 height 10
click at [325, 64] on li "Log Manual Call" at bounding box center [317, 63] width 49 height 12
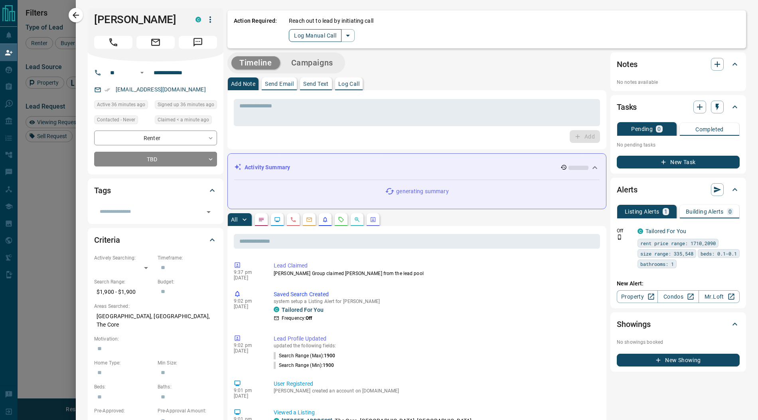
click at [312, 38] on button "Log Manual Call" at bounding box center [315, 35] width 53 height 13
click at [298, 37] on button "Yes" at bounding box center [297, 35] width 16 height 12
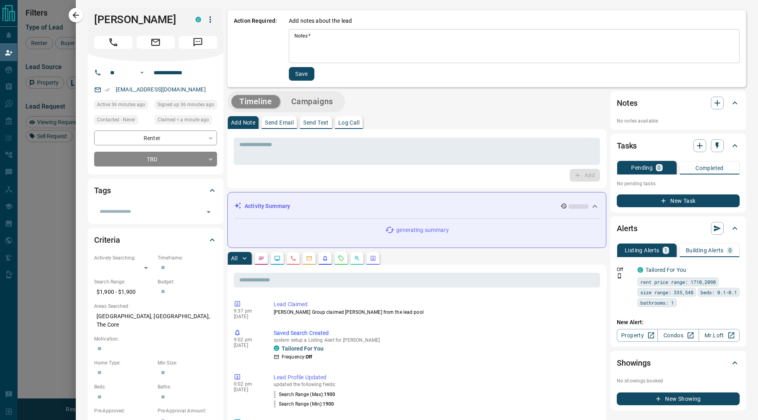
click at [309, 44] on textarea "Notes   *" at bounding box center [514, 46] width 440 height 27
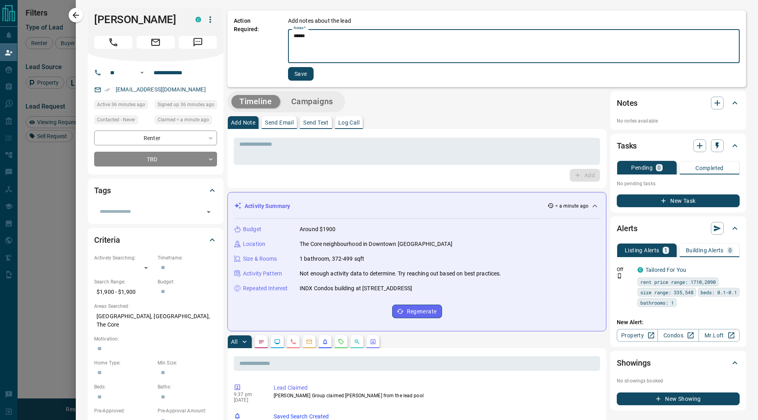
type textarea "******"
click at [300, 75] on button "Save" at bounding box center [301, 74] width 26 height 14
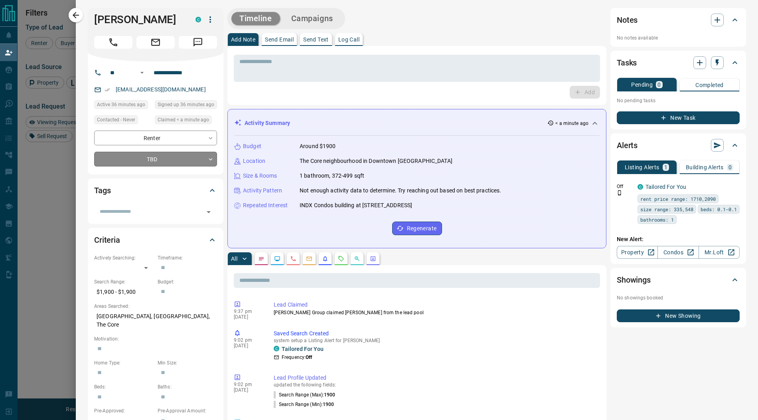
click at [160, 160] on body "Lead Transfers Claim Leads My Leads Tasks Opportunities Deals Campaigns Automat…" at bounding box center [379, 185] width 758 height 371
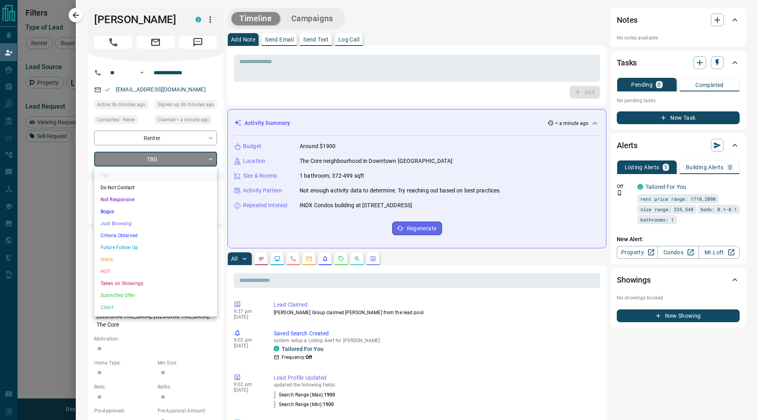
click at [137, 220] on li "Just Browsing" at bounding box center [155, 223] width 123 height 12
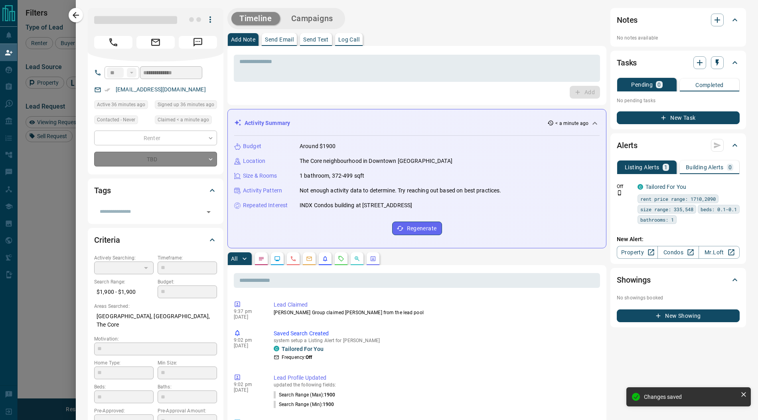
type input "*"
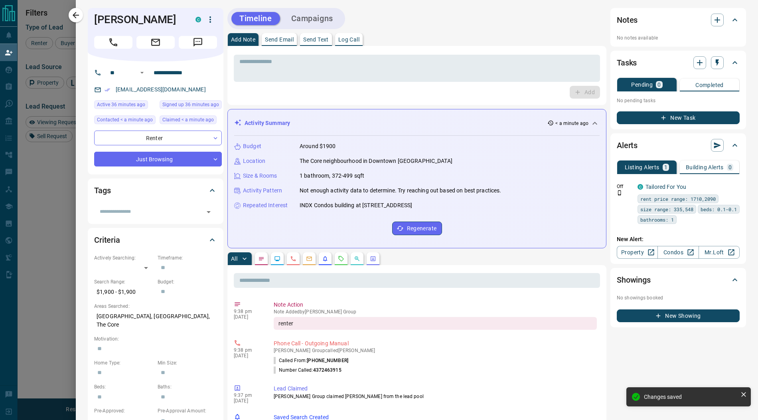
click at [311, 16] on button "Campaigns" at bounding box center [312, 18] width 58 height 13
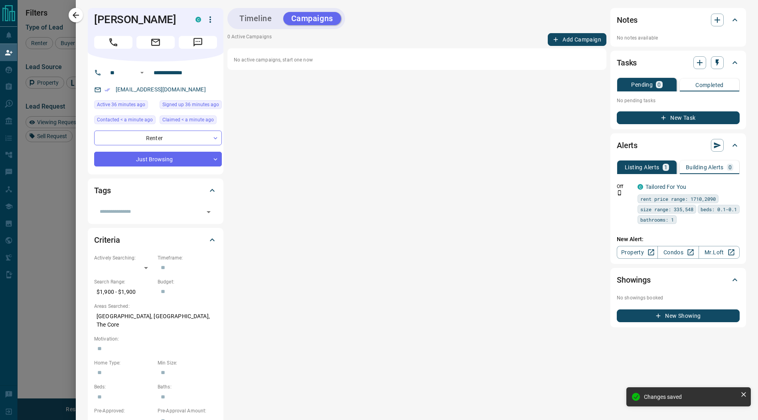
click at [578, 39] on button "Add Campaign" at bounding box center [577, 39] width 59 height 13
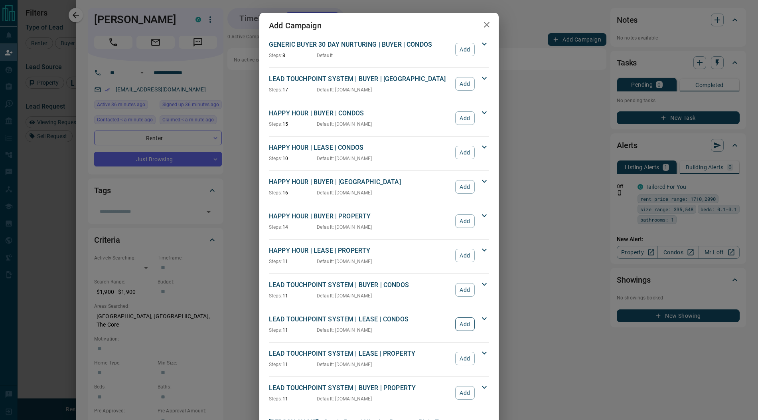
click at [464, 321] on button "Add" at bounding box center [465, 324] width 20 height 14
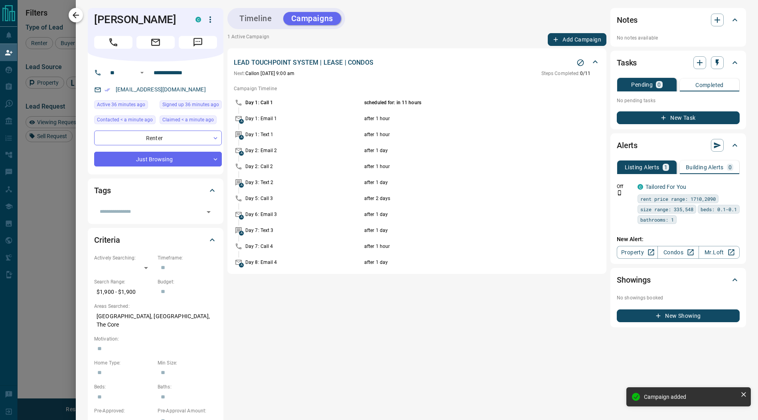
click at [73, 18] on icon "button" at bounding box center [76, 15] width 10 height 10
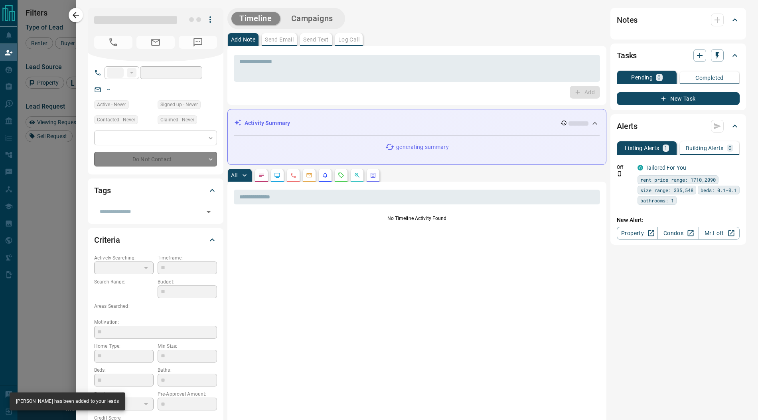
type input "**"
type input "**********"
type input "**"
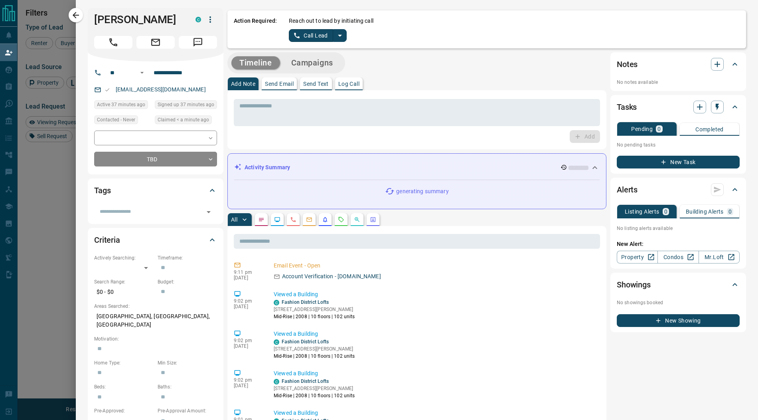
scroll to position [0, 0]
click at [339, 32] on icon "split button" at bounding box center [340, 36] width 10 height 10
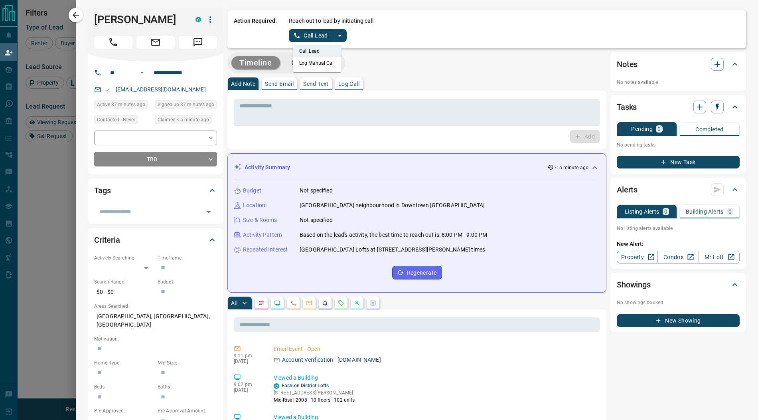
click at [328, 64] on li "Log Manual Call" at bounding box center [317, 63] width 49 height 12
click at [315, 42] on div "Action Required: Reach out to lead by initiating call Log Manual Call" at bounding box center [486, 29] width 518 height 38
click at [309, 35] on button "Log Manual Call" at bounding box center [315, 35] width 53 height 13
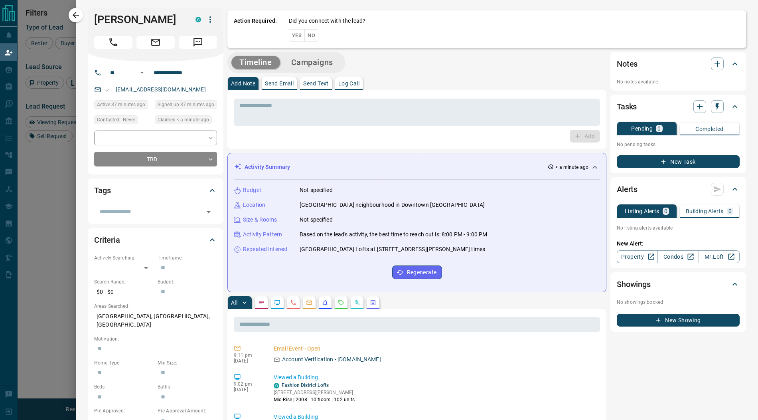
click at [293, 35] on button "Yes" at bounding box center [297, 35] width 16 height 12
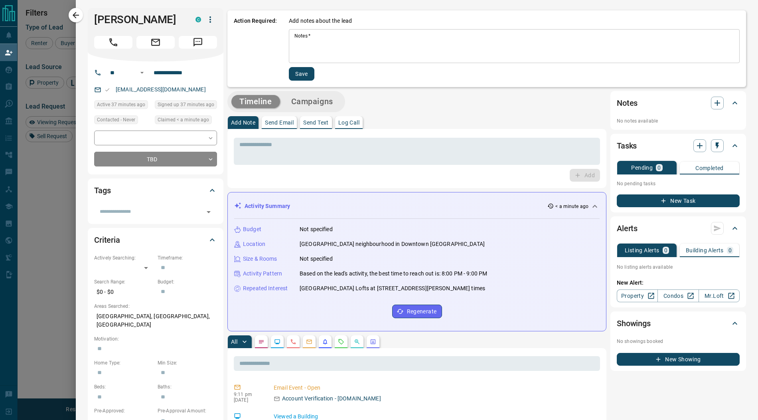
click at [302, 43] on textarea "Notes   *" at bounding box center [514, 46] width 440 height 27
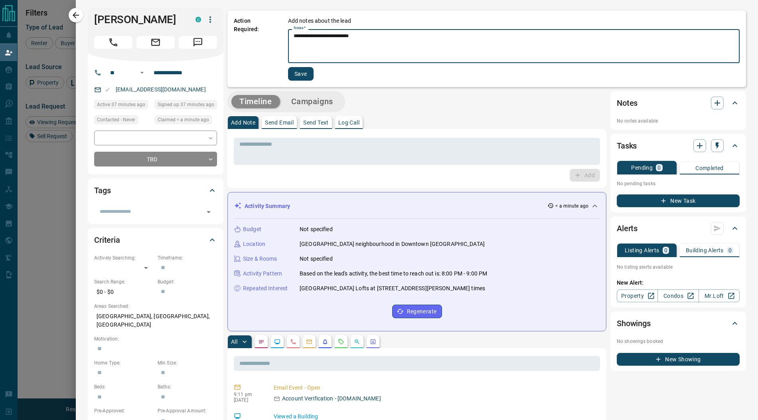
type textarea "**********"
click at [303, 77] on button "Save" at bounding box center [301, 74] width 26 height 14
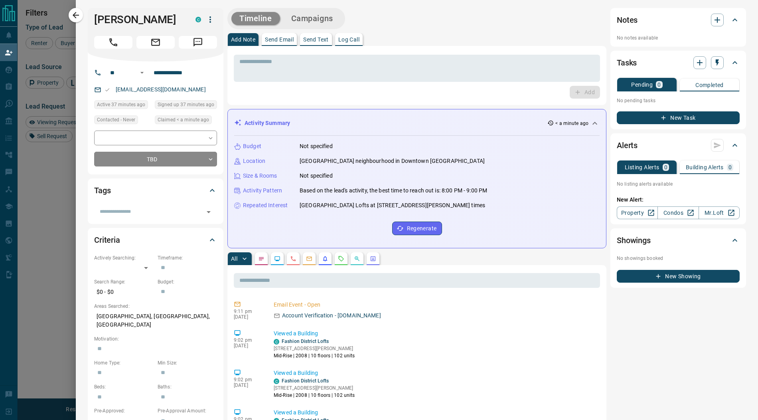
click at [315, 20] on button "Campaigns" at bounding box center [312, 18] width 58 height 13
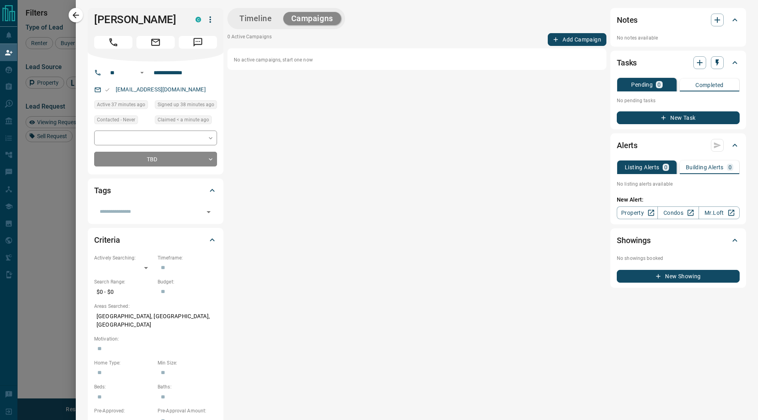
click at [568, 42] on button "Add Campaign" at bounding box center [577, 39] width 59 height 13
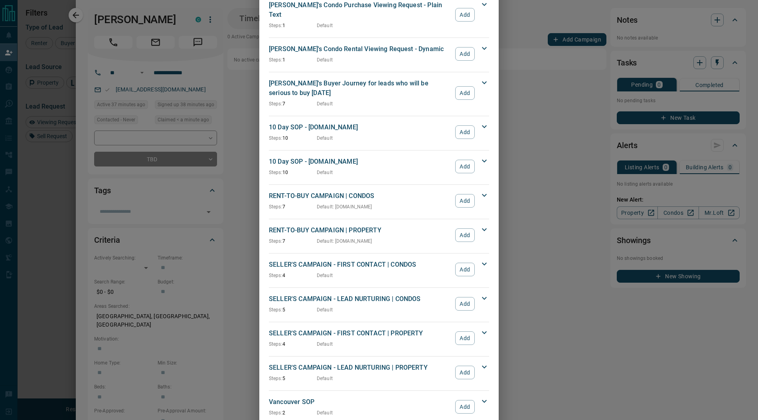
scroll to position [533, 0]
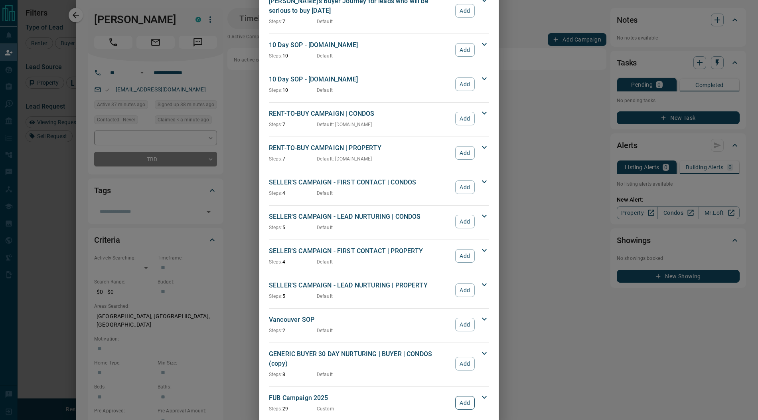
click at [469, 396] on button "Add" at bounding box center [465, 403] width 20 height 14
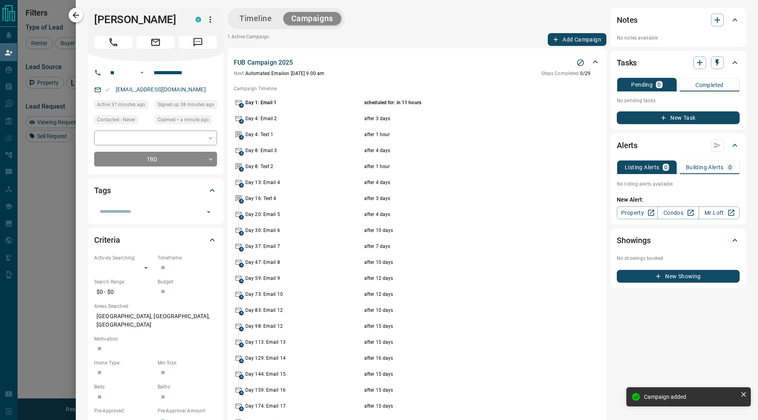
click at [78, 18] on icon "button" at bounding box center [76, 15] width 10 height 10
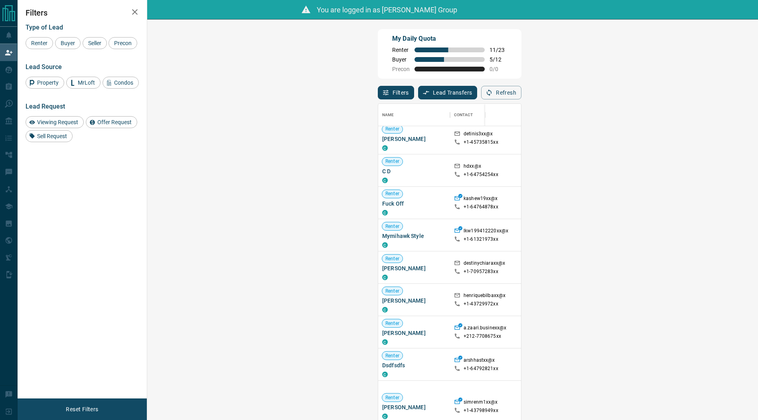
scroll to position [310, 0]
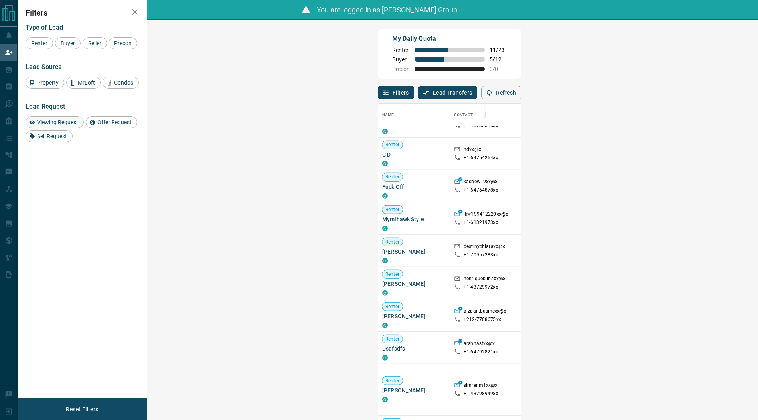
click at [69, 119] on span "Viewing Request" at bounding box center [57, 122] width 47 height 6
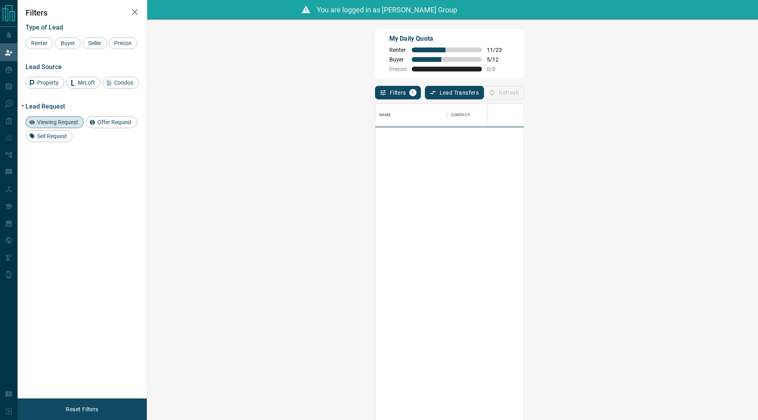
scroll to position [0, 0]
click at [57, 125] on span "Viewing Request" at bounding box center [57, 122] width 47 height 6
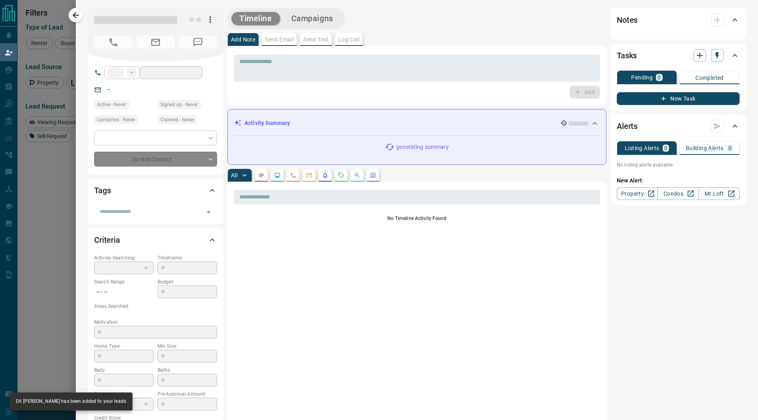
type input "**"
type input "**********"
type input "**"
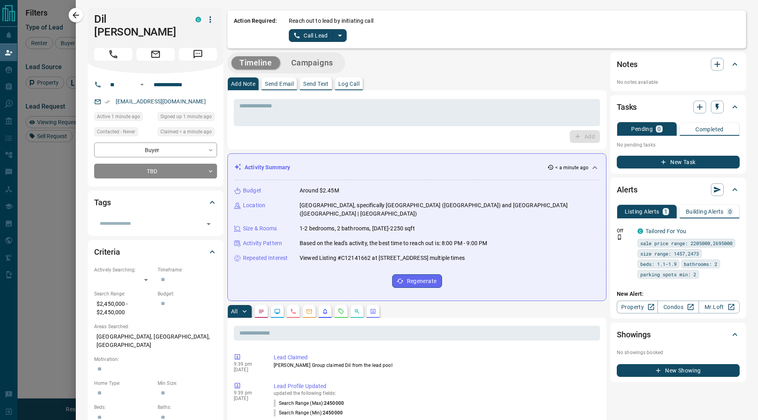
click at [336, 35] on icon "split button" at bounding box center [340, 36] width 10 height 10
click at [313, 63] on li "Log Manual Call" at bounding box center [317, 63] width 49 height 12
click at [311, 32] on button "Log Manual Call" at bounding box center [315, 35] width 53 height 13
click at [298, 35] on button "Yes" at bounding box center [297, 35] width 16 height 12
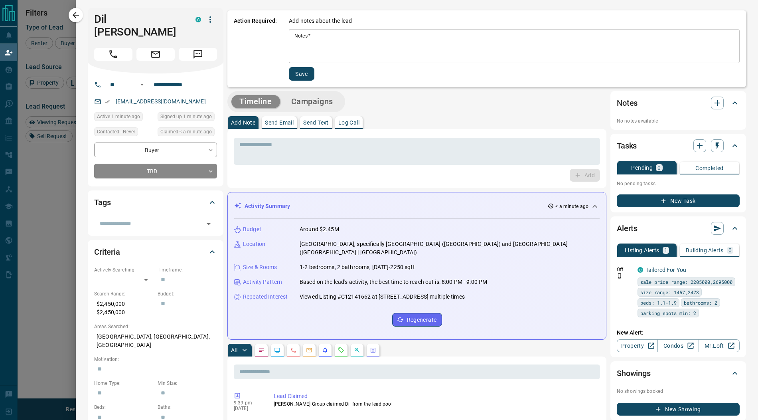
click at [339, 51] on textarea "Notes   *" at bounding box center [514, 46] width 440 height 27
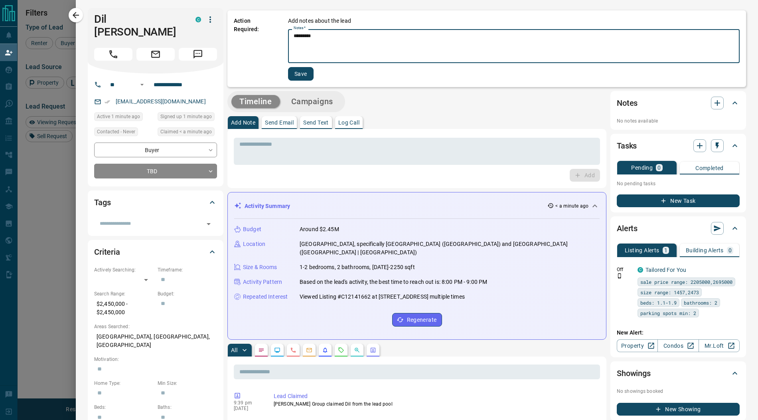
type textarea "*********"
click at [299, 73] on button "Save" at bounding box center [301, 74] width 26 height 14
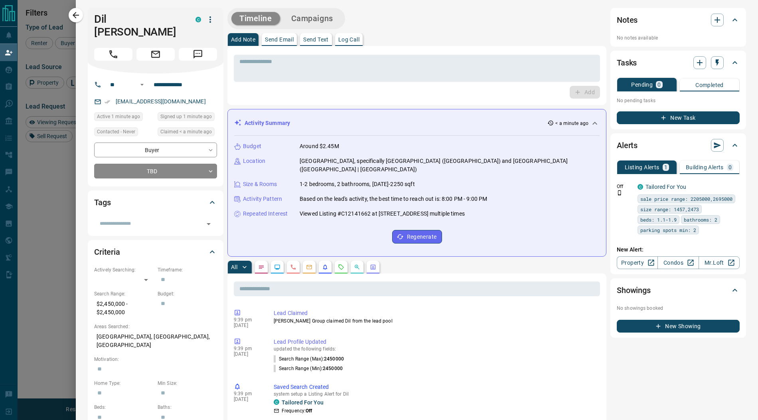
click at [209, 23] on icon "button" at bounding box center [210, 20] width 10 height 10
click at [199, 35] on li "Reassign Lead" at bounding box center [193, 36] width 47 height 12
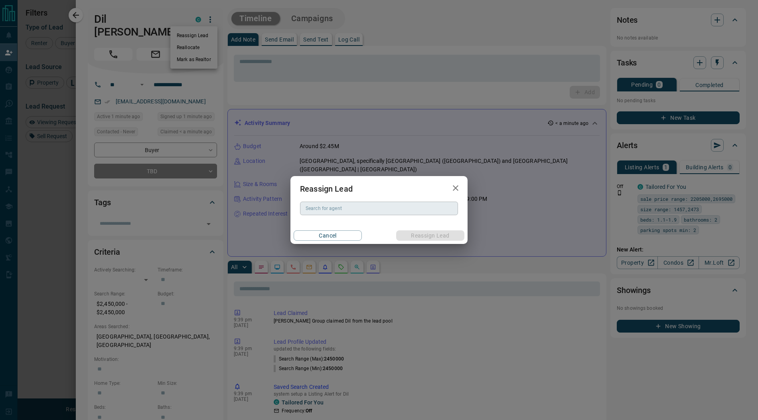
click at [331, 211] on div "Search for agent Search for agent" at bounding box center [379, 208] width 158 height 14
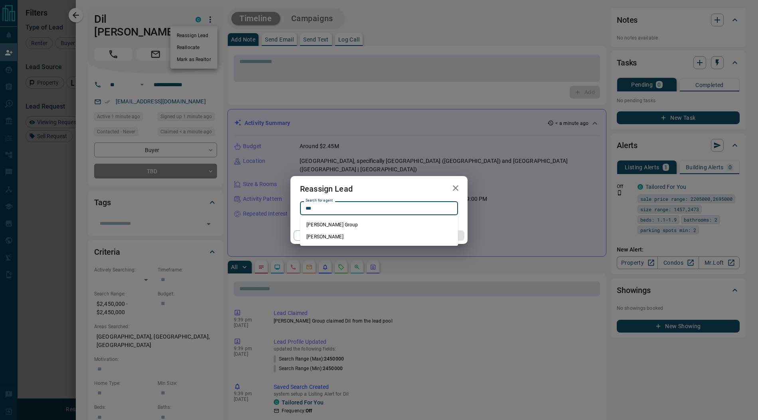
click at [332, 235] on li "[PERSON_NAME]" at bounding box center [379, 237] width 158 height 12
type input "**********"
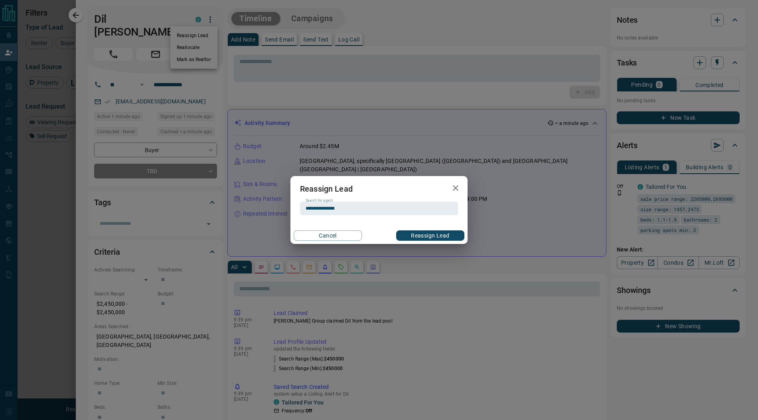
click at [428, 236] on button "Reassign Lead" at bounding box center [430, 235] width 68 height 10
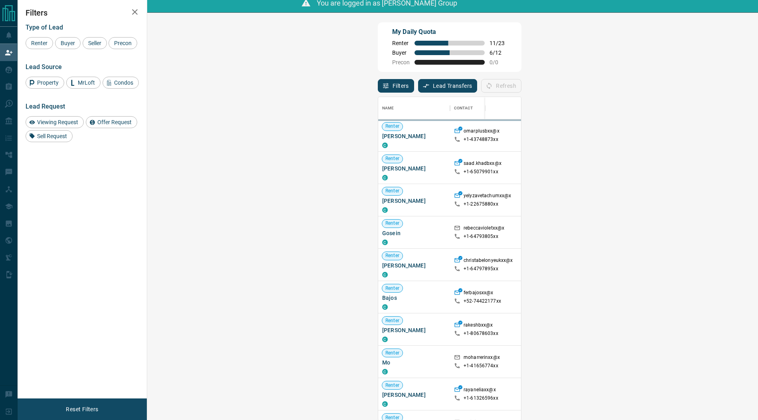
scroll to position [323, 593]
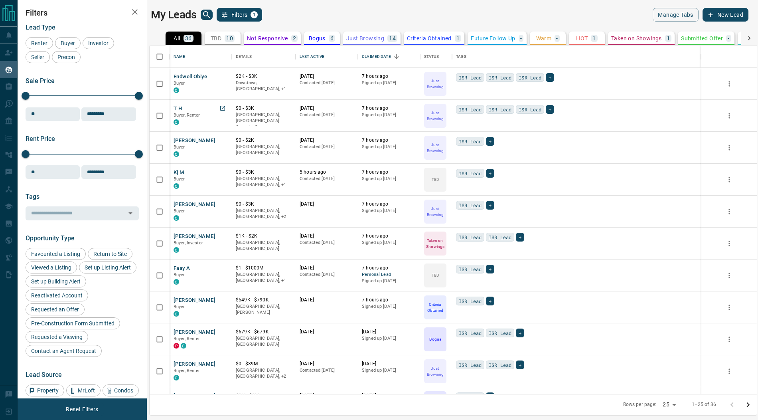
scroll to position [15, 0]
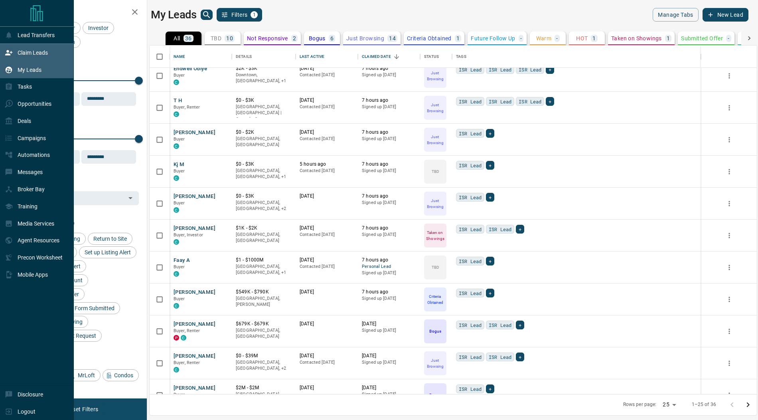
click at [13, 54] on div "Claim Leads" at bounding box center [26, 52] width 43 height 13
